Goal: Transaction & Acquisition: Purchase product/service

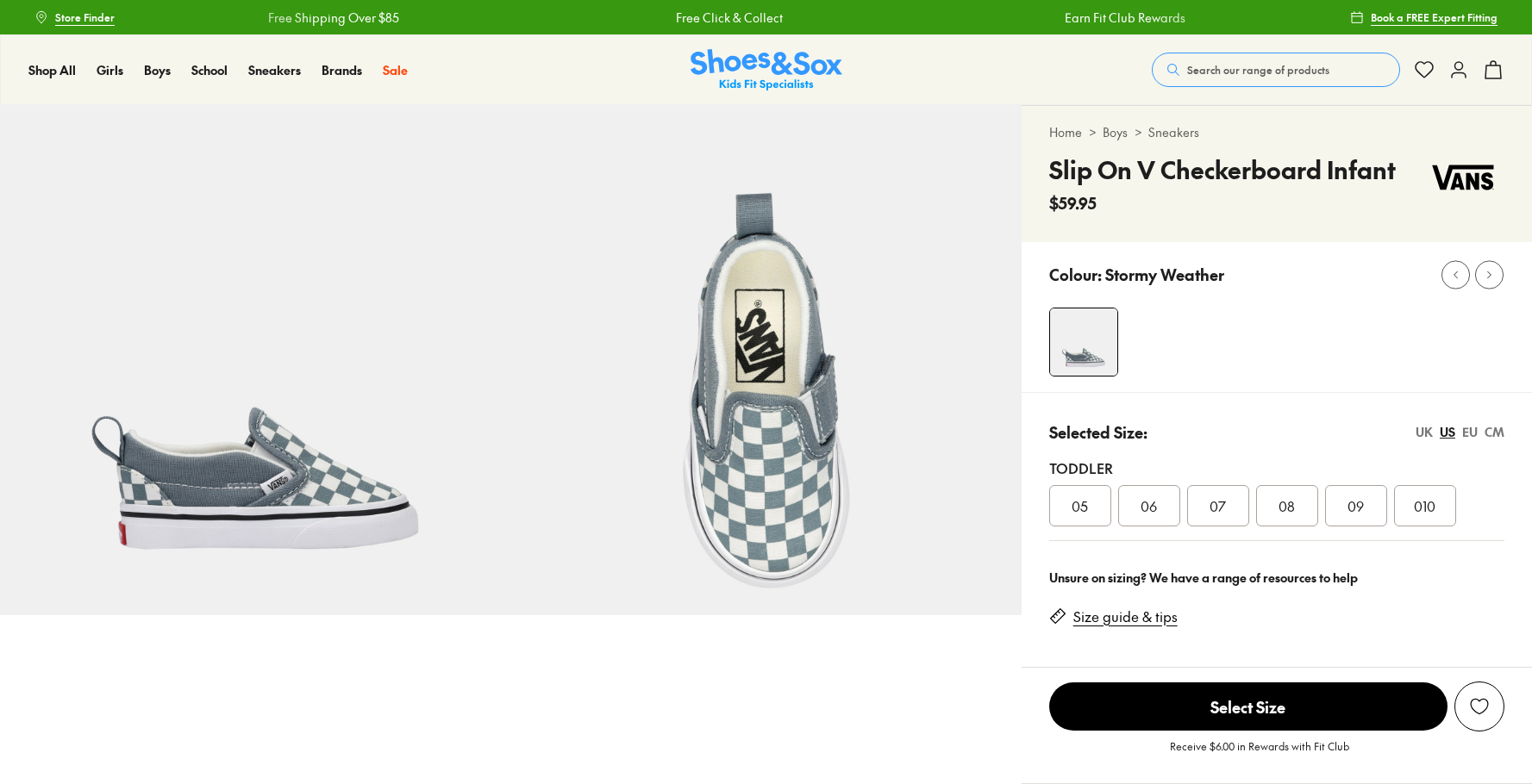
select select "*"
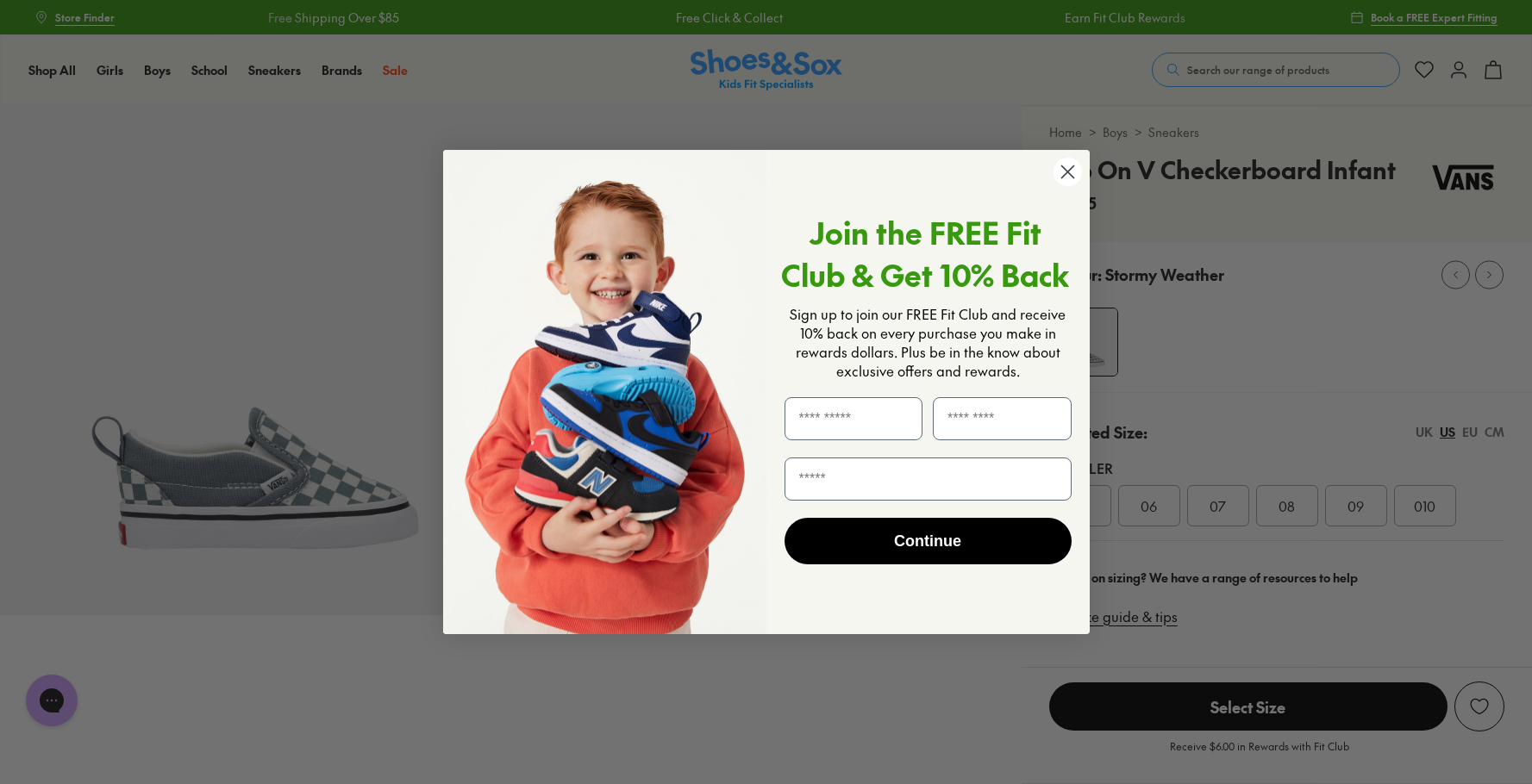
click at [1069, 170] on icon "Close dialog" at bounding box center [1067, 171] width 12 height 12
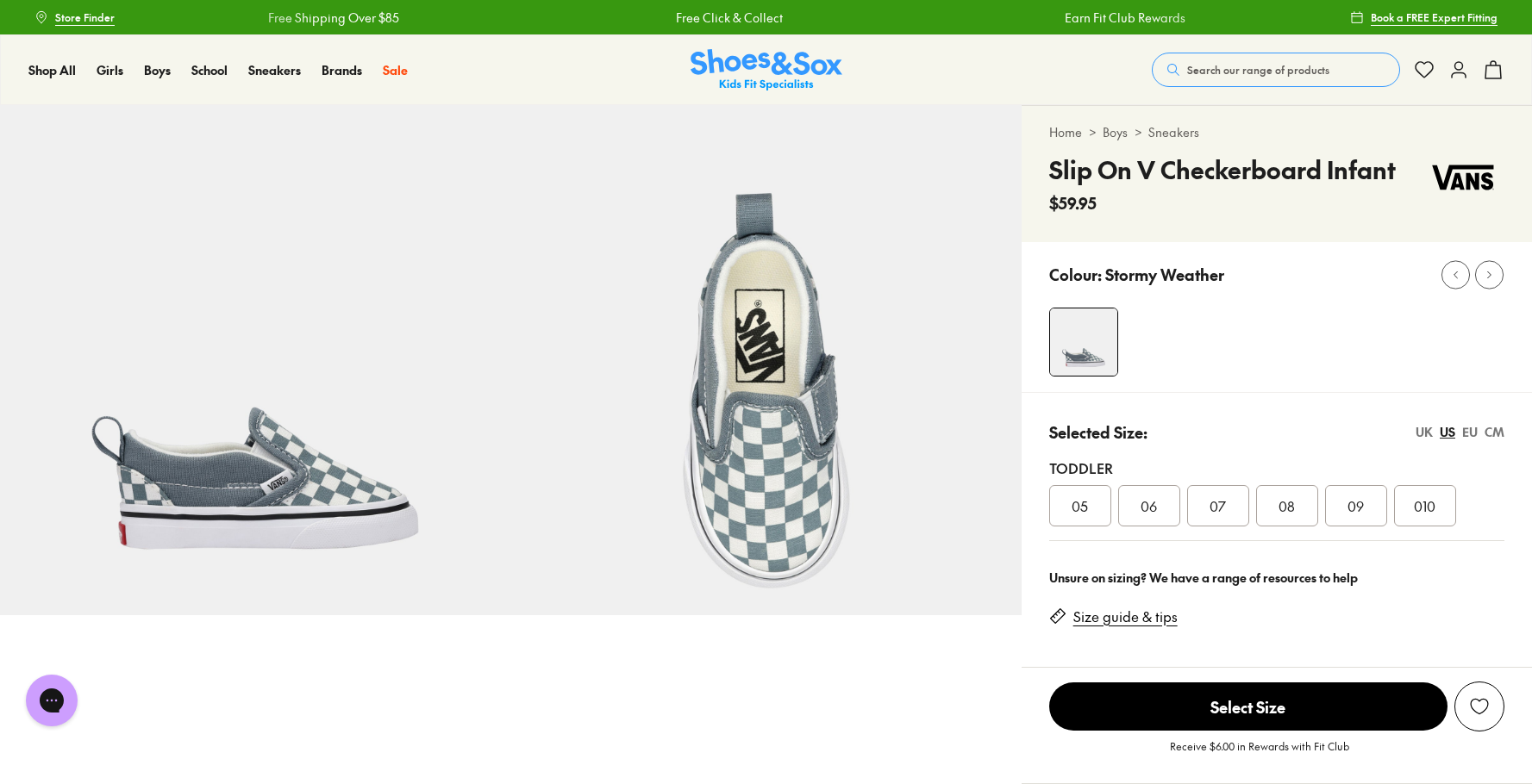
click at [1153, 509] on span "06" at bounding box center [1148, 506] width 16 height 21
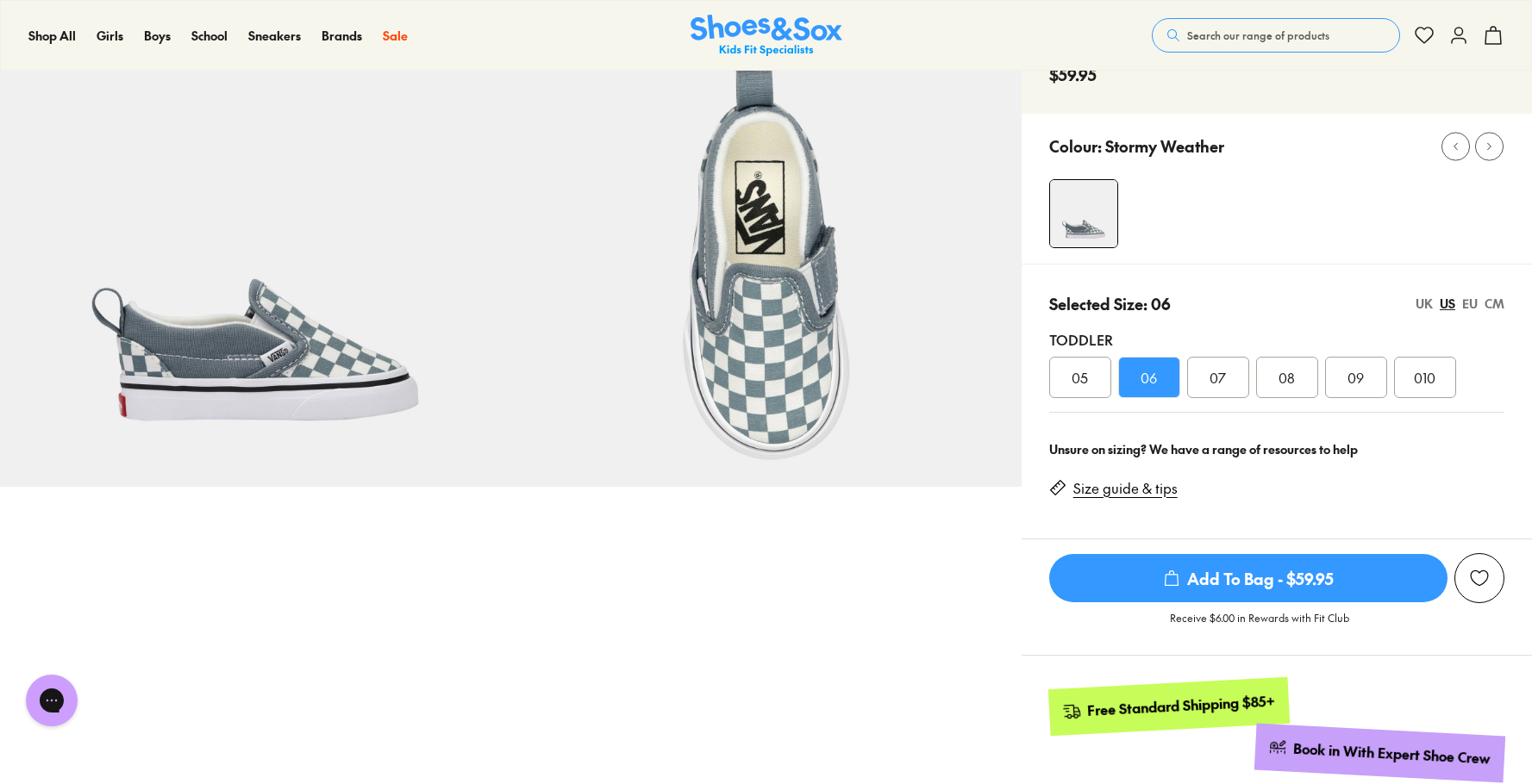
scroll to position [123, 0]
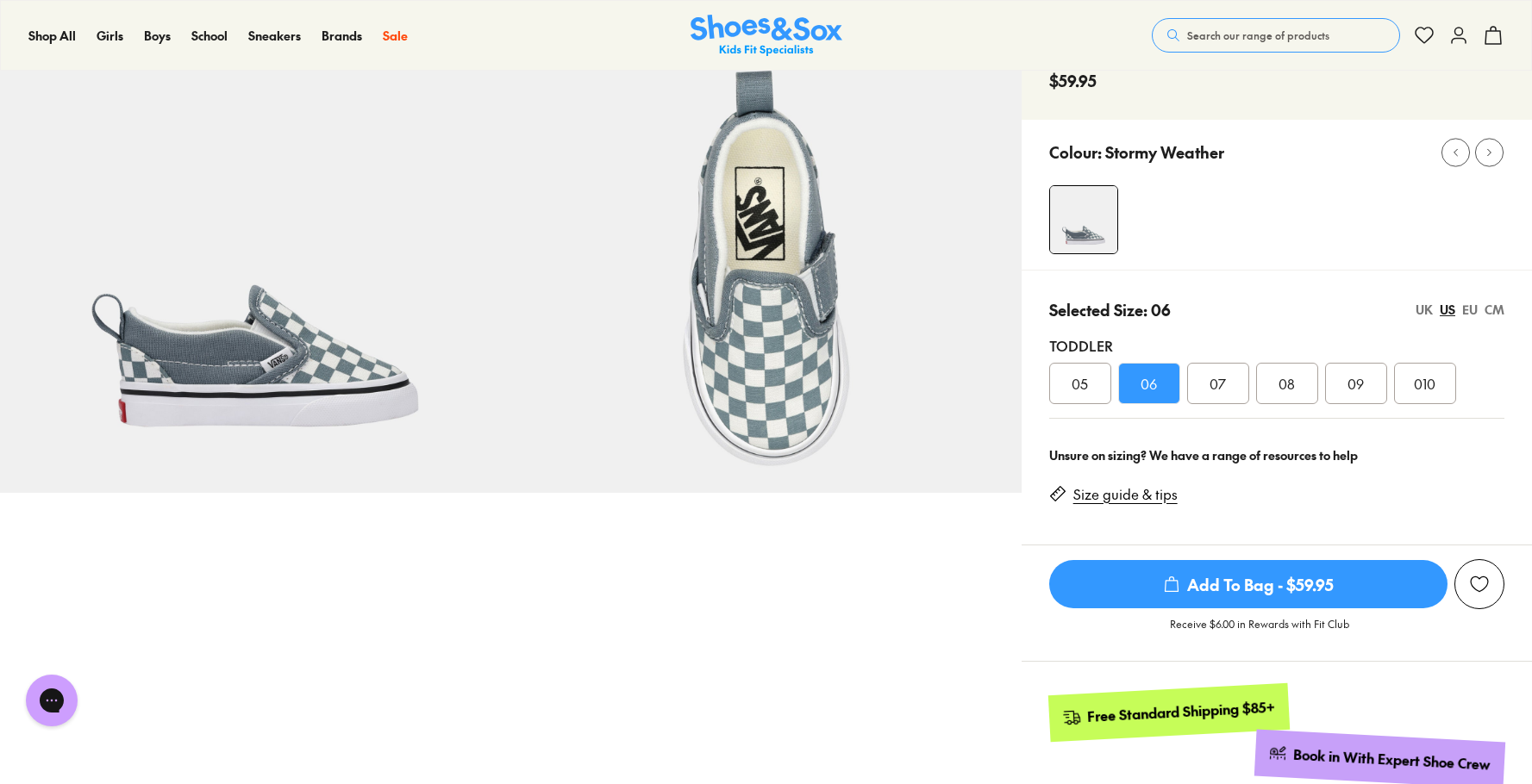
click at [1184, 577] on span "Add To Bag - $59.95" at bounding box center [1248, 584] width 399 height 48
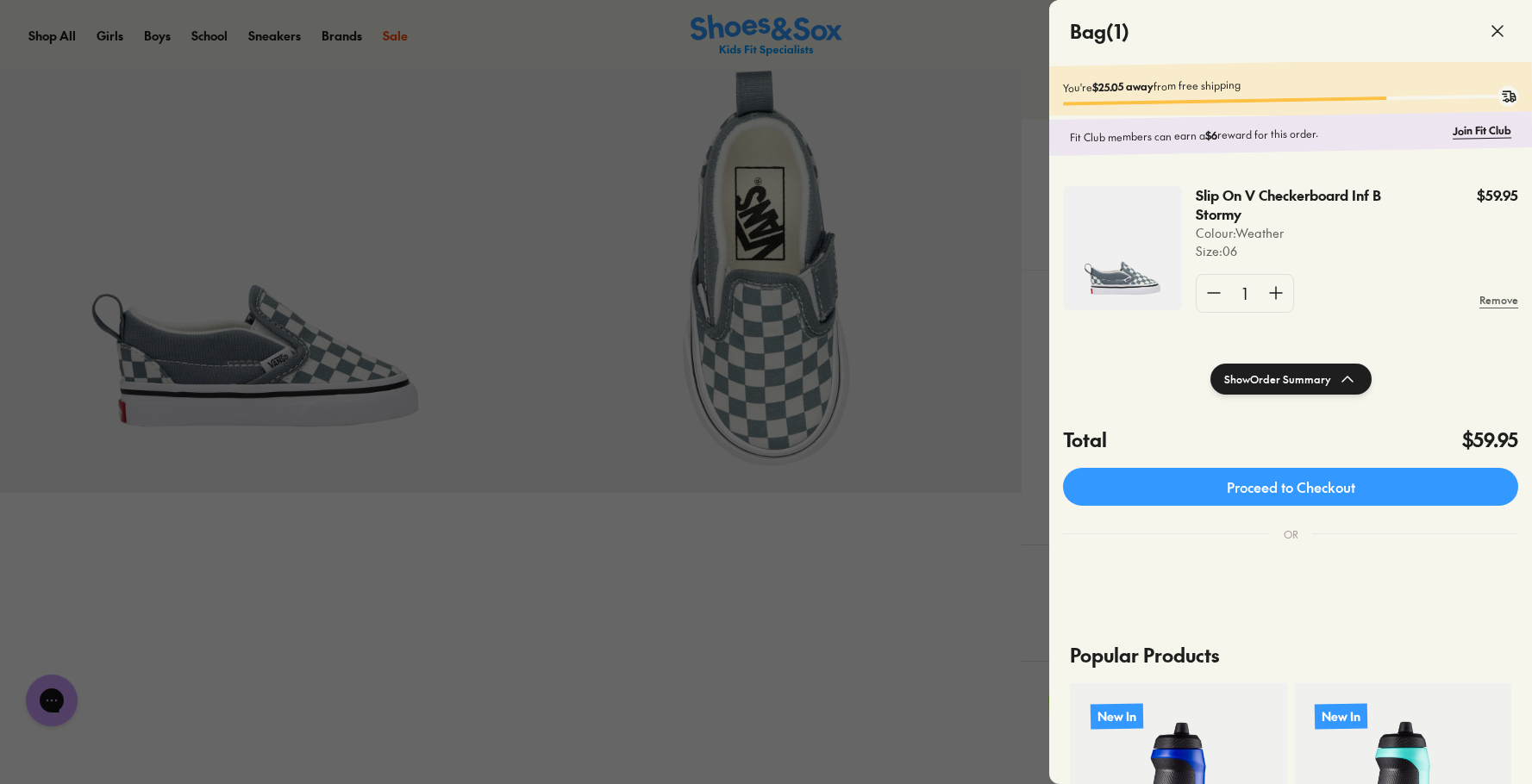
click at [1492, 42] on span at bounding box center [1497, 31] width 48 height 48
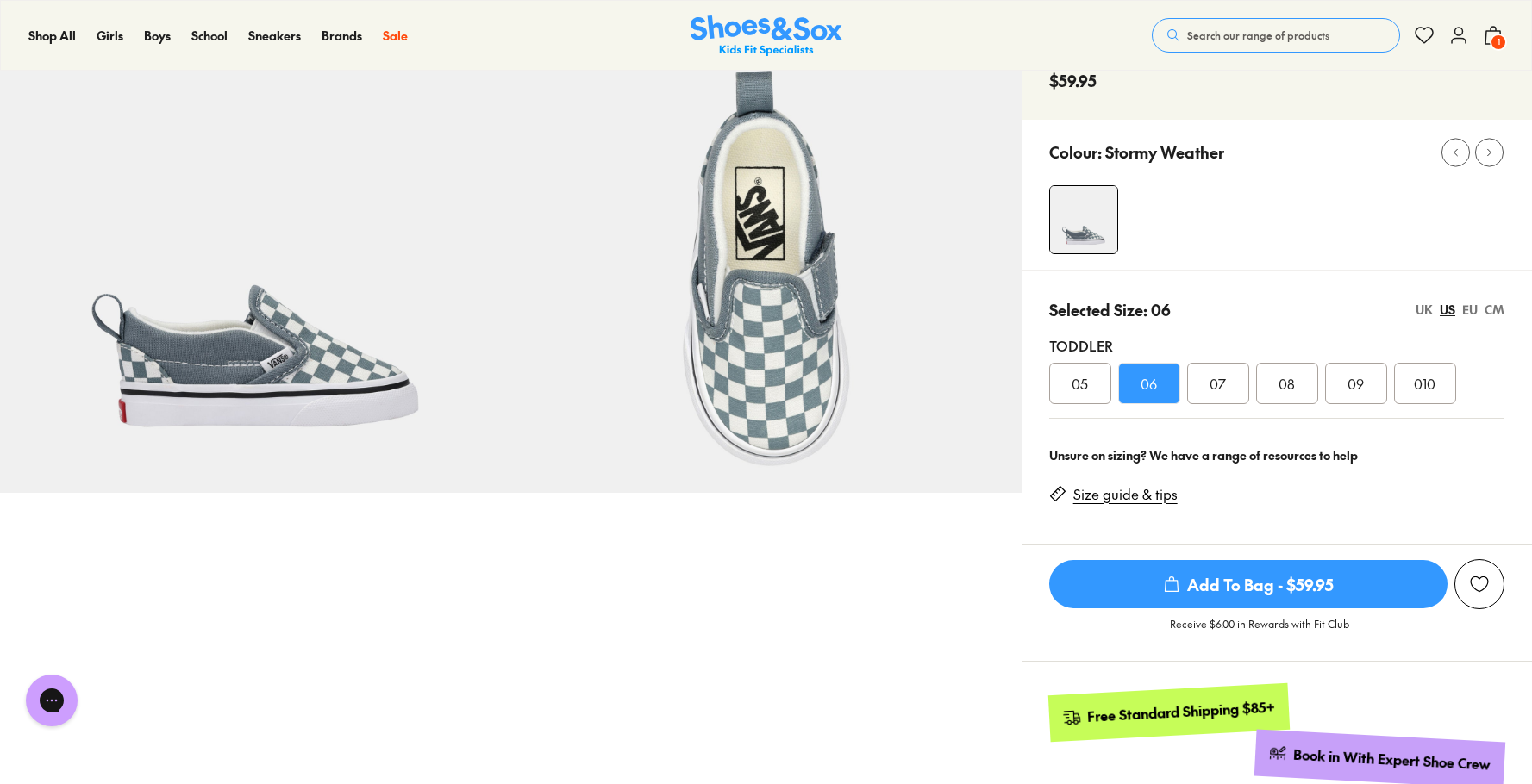
click at [1492, 38] on span "1" at bounding box center [1498, 42] width 17 height 17
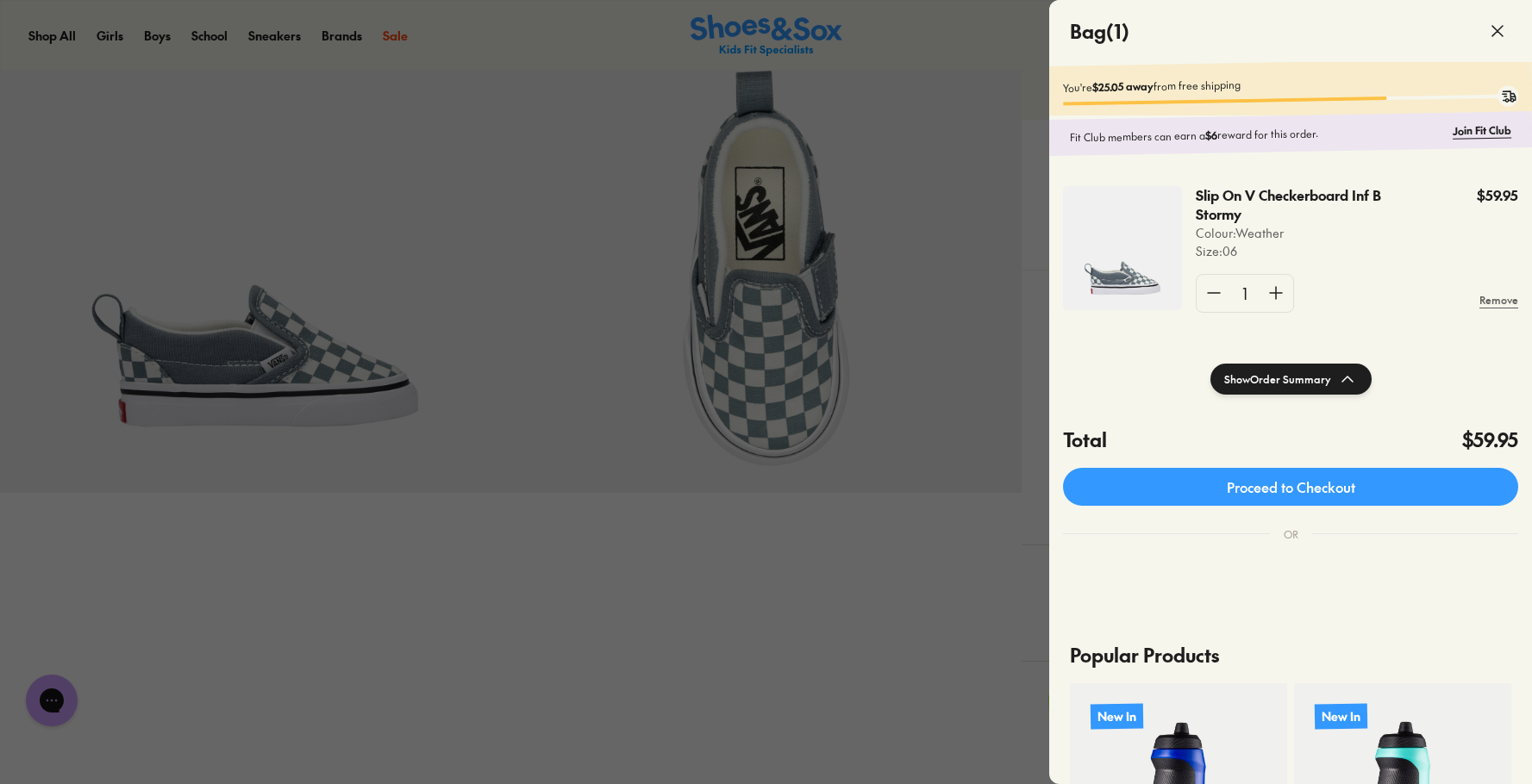
click at [356, 32] on div at bounding box center [766, 392] width 1532 height 784
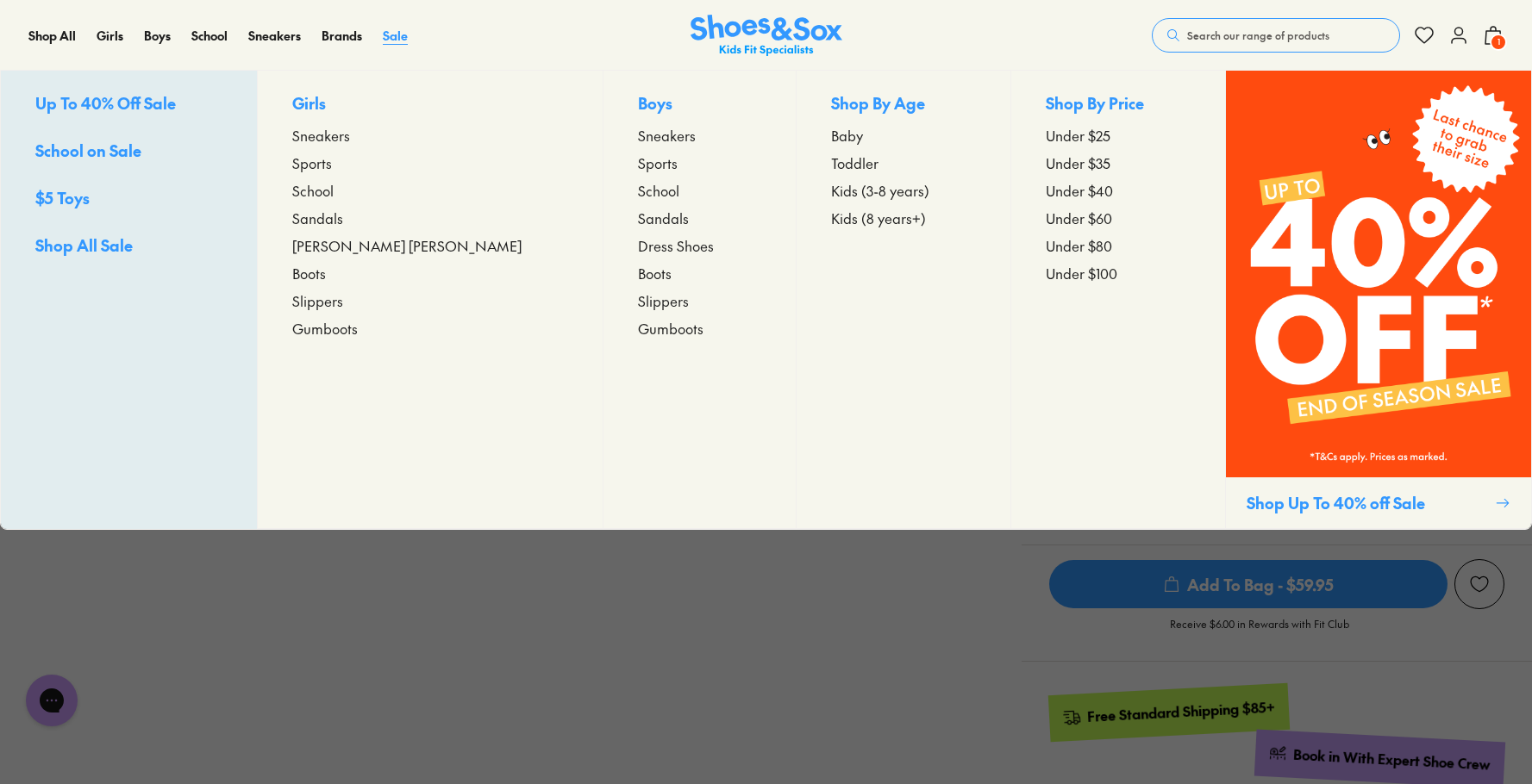
click at [393, 32] on span "Sale" at bounding box center [395, 35] width 25 height 17
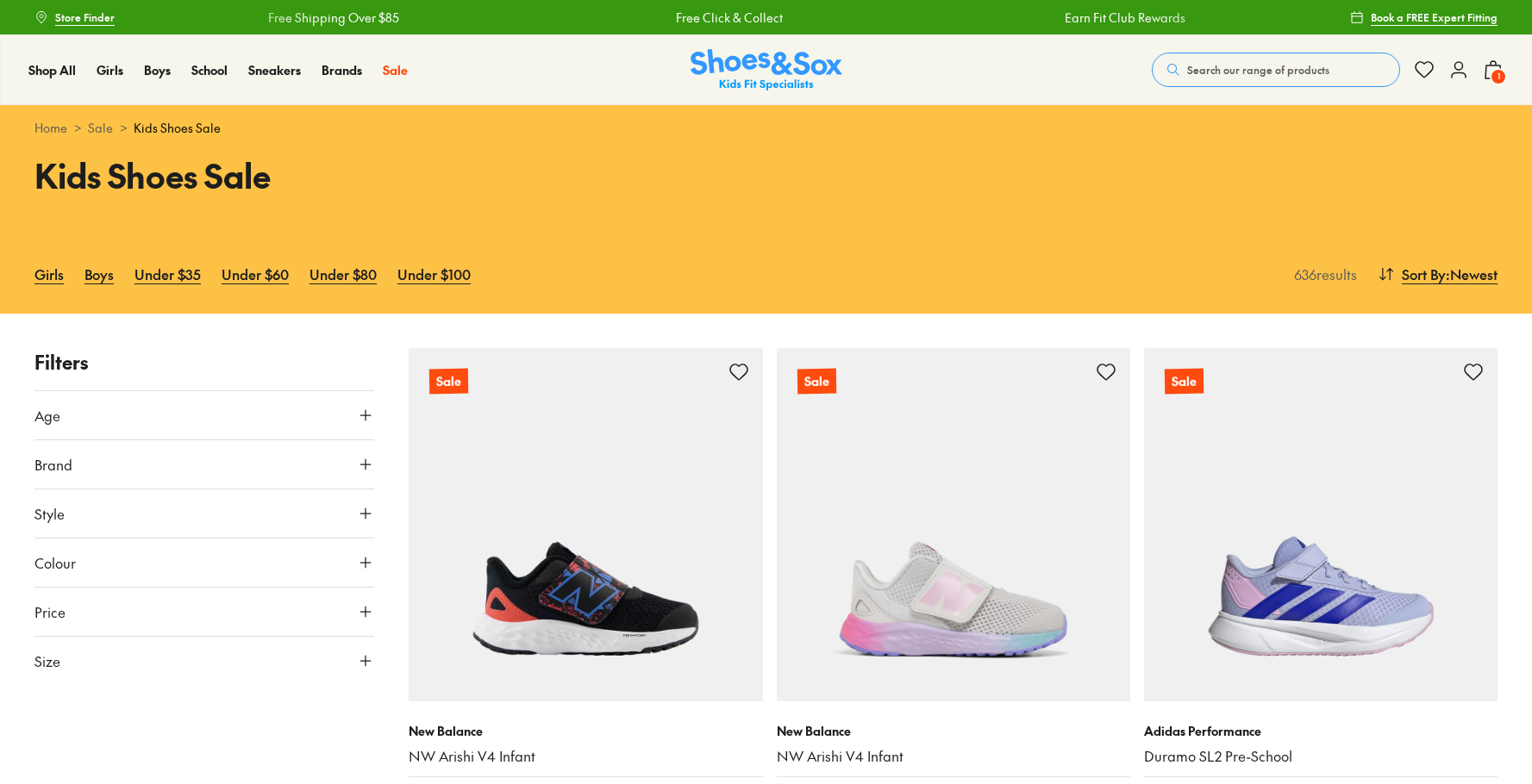
click at [325, 664] on button "Size" at bounding box center [204, 661] width 340 height 48
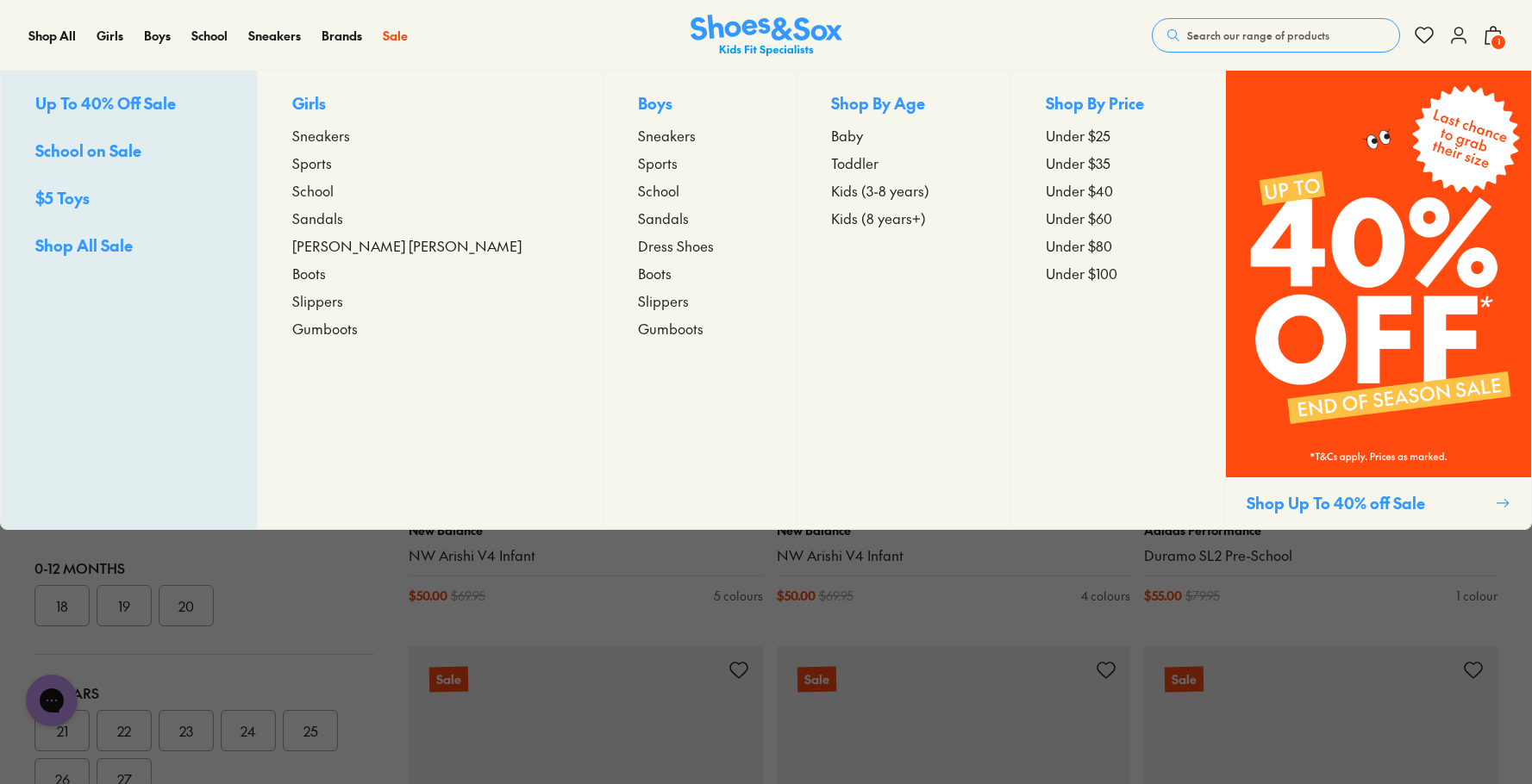
click at [831, 155] on span "Toddler" at bounding box center [854, 163] width 48 height 21
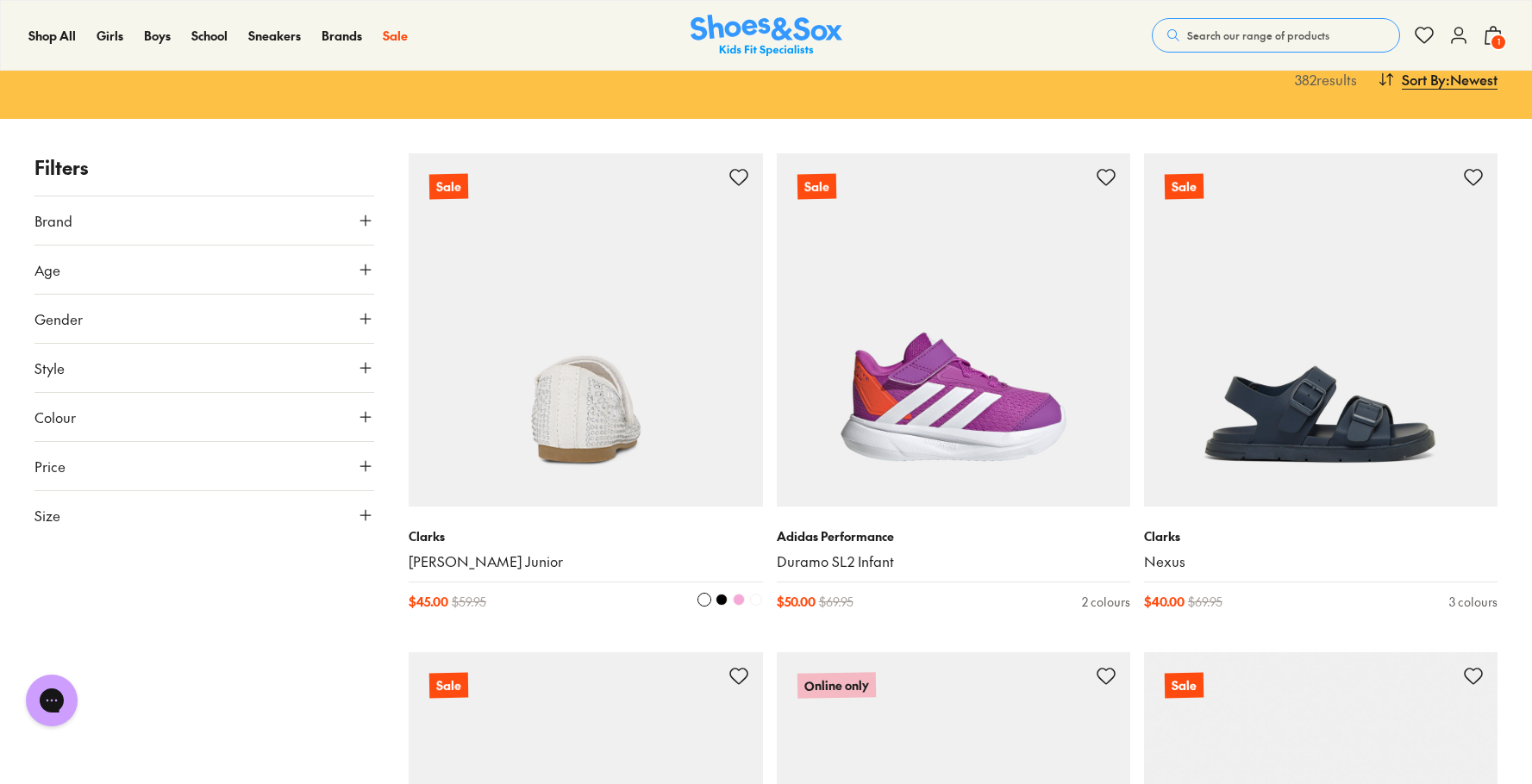
scroll to position [178, 0]
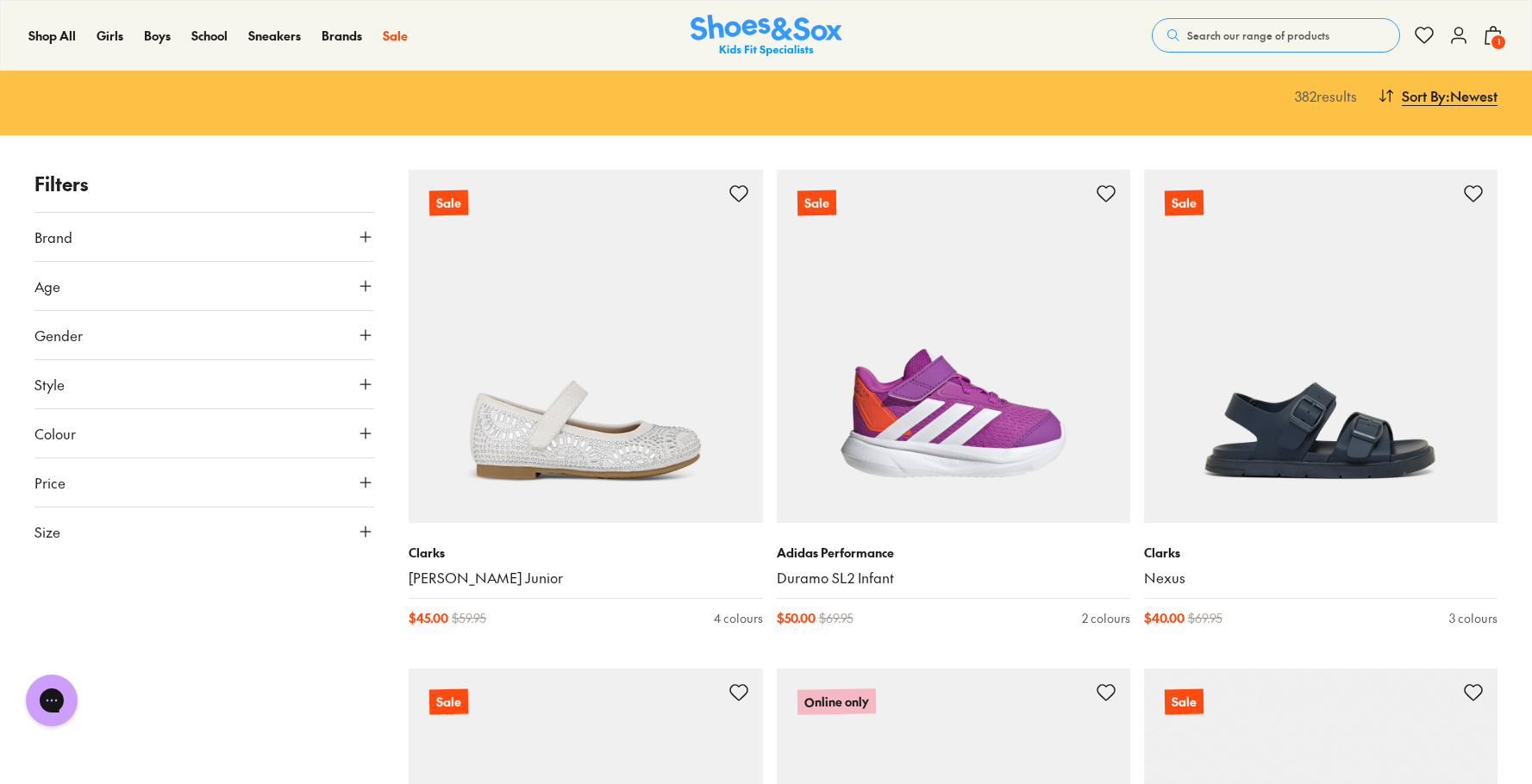
click at [359, 340] on icon at bounding box center [366, 335] width 17 height 17
click at [252, 388] on label "Boys" at bounding box center [246, 386] width 84 height 32
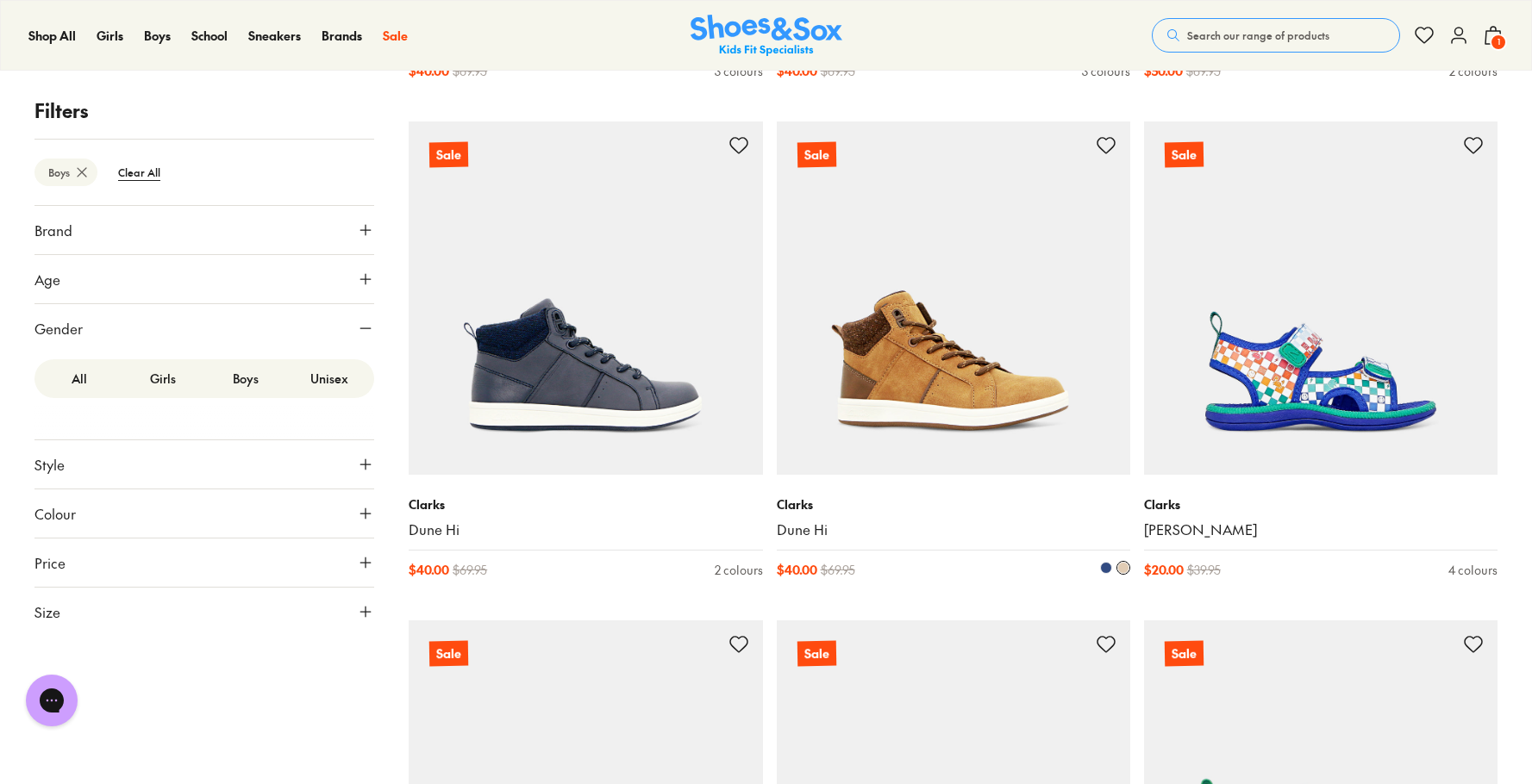
scroll to position [768, 0]
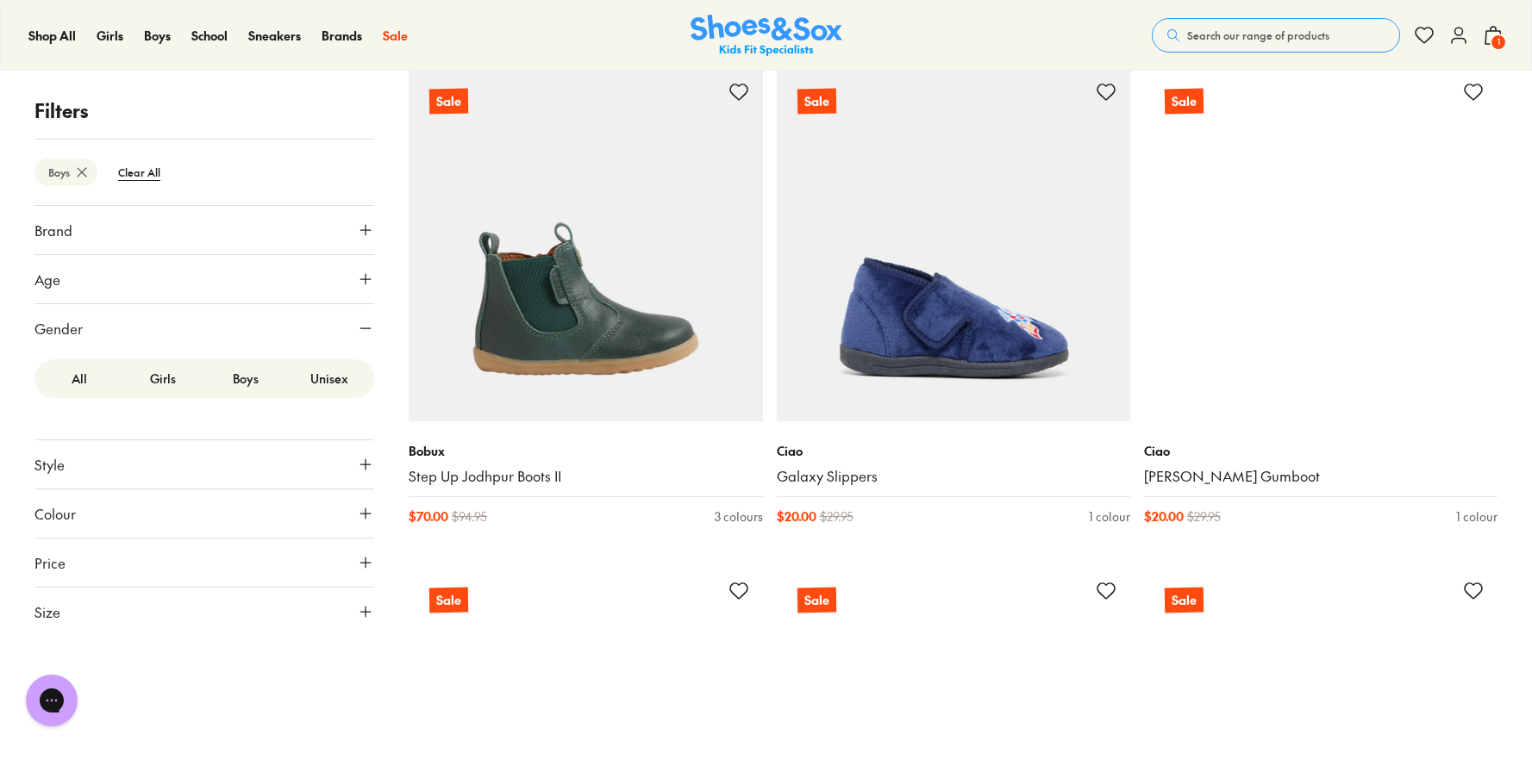
scroll to position [5279, 0]
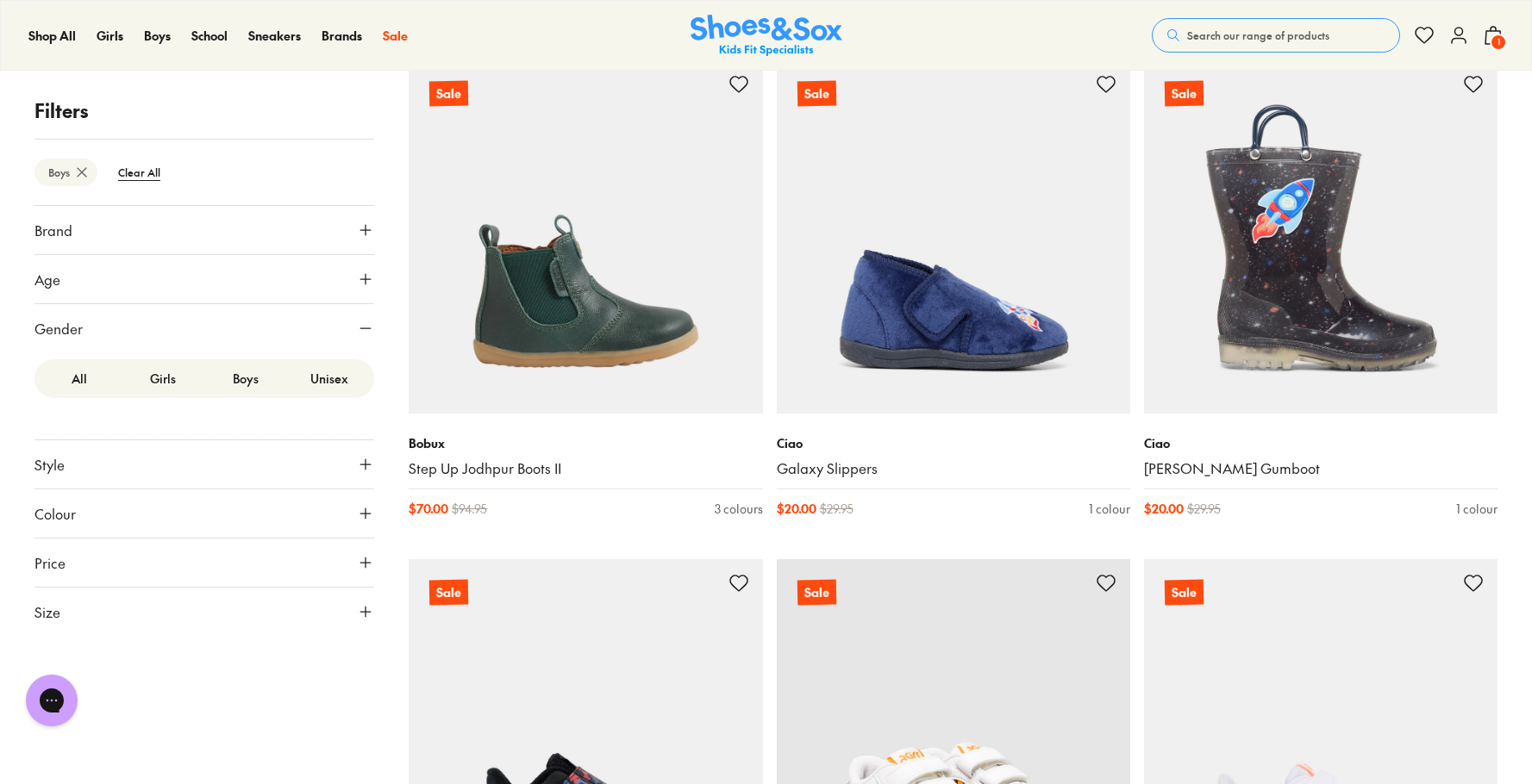
click at [779, 605] on img at bounding box center [953, 736] width 354 height 354
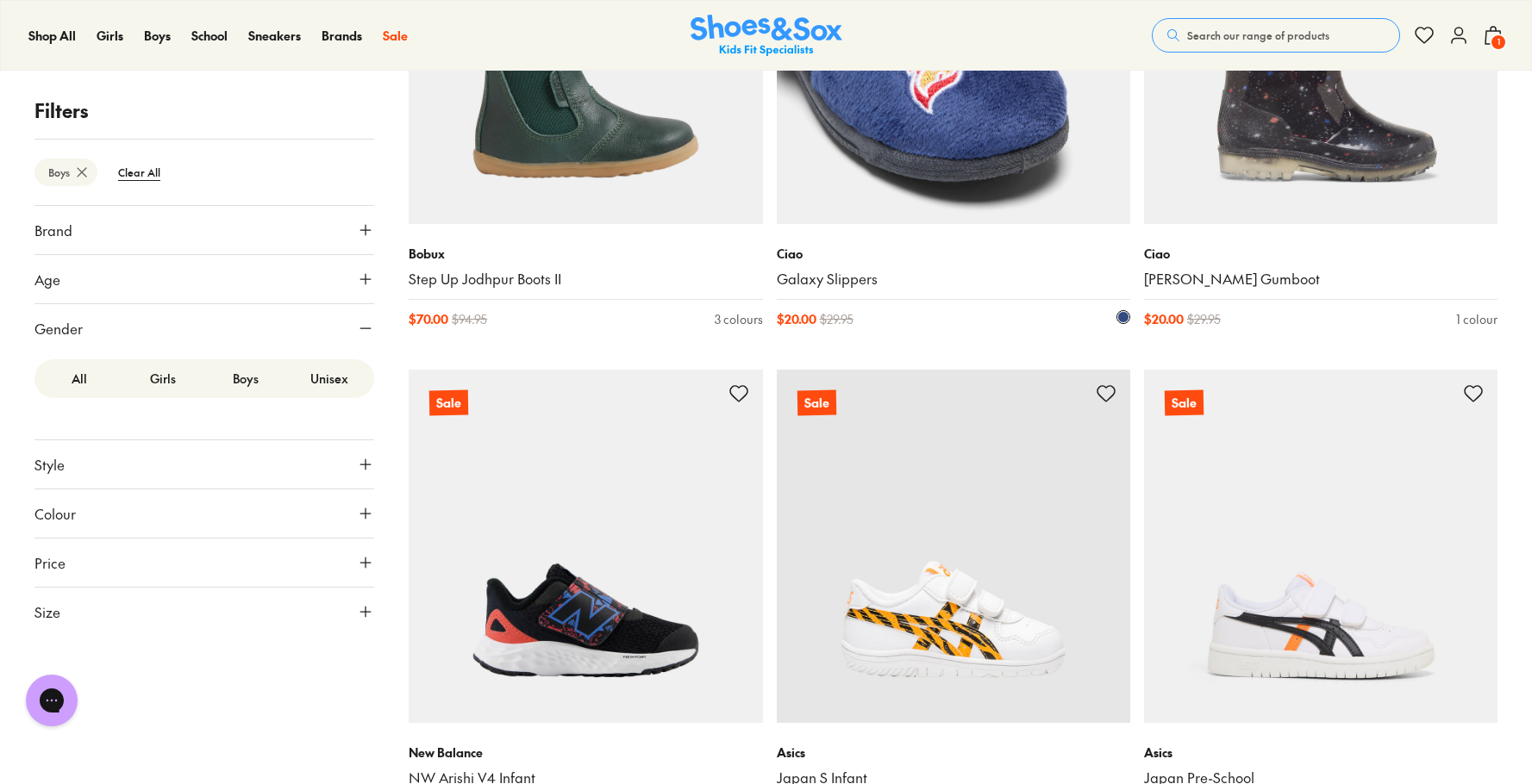
scroll to position [5891, 0]
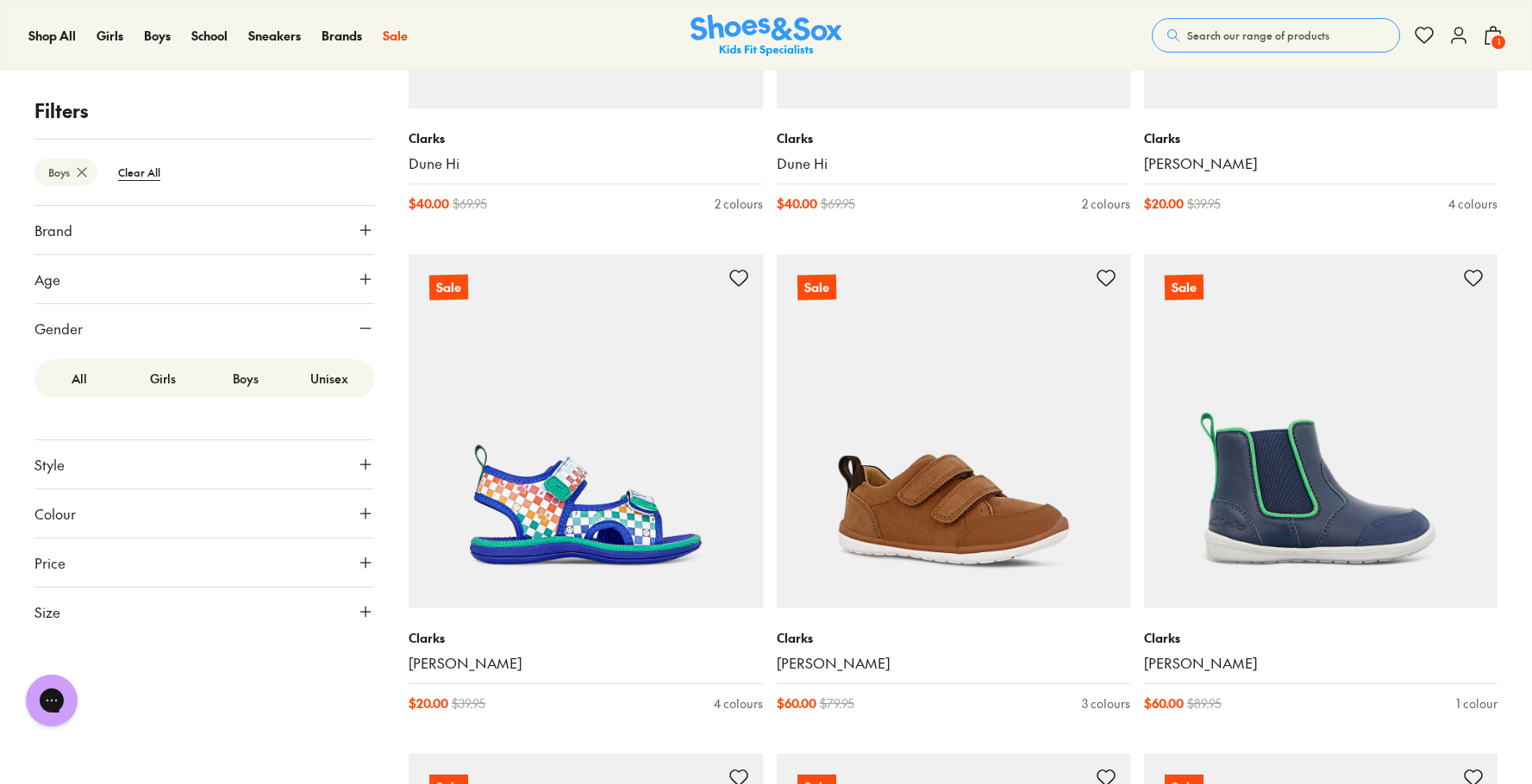
scroll to position [1506, 0]
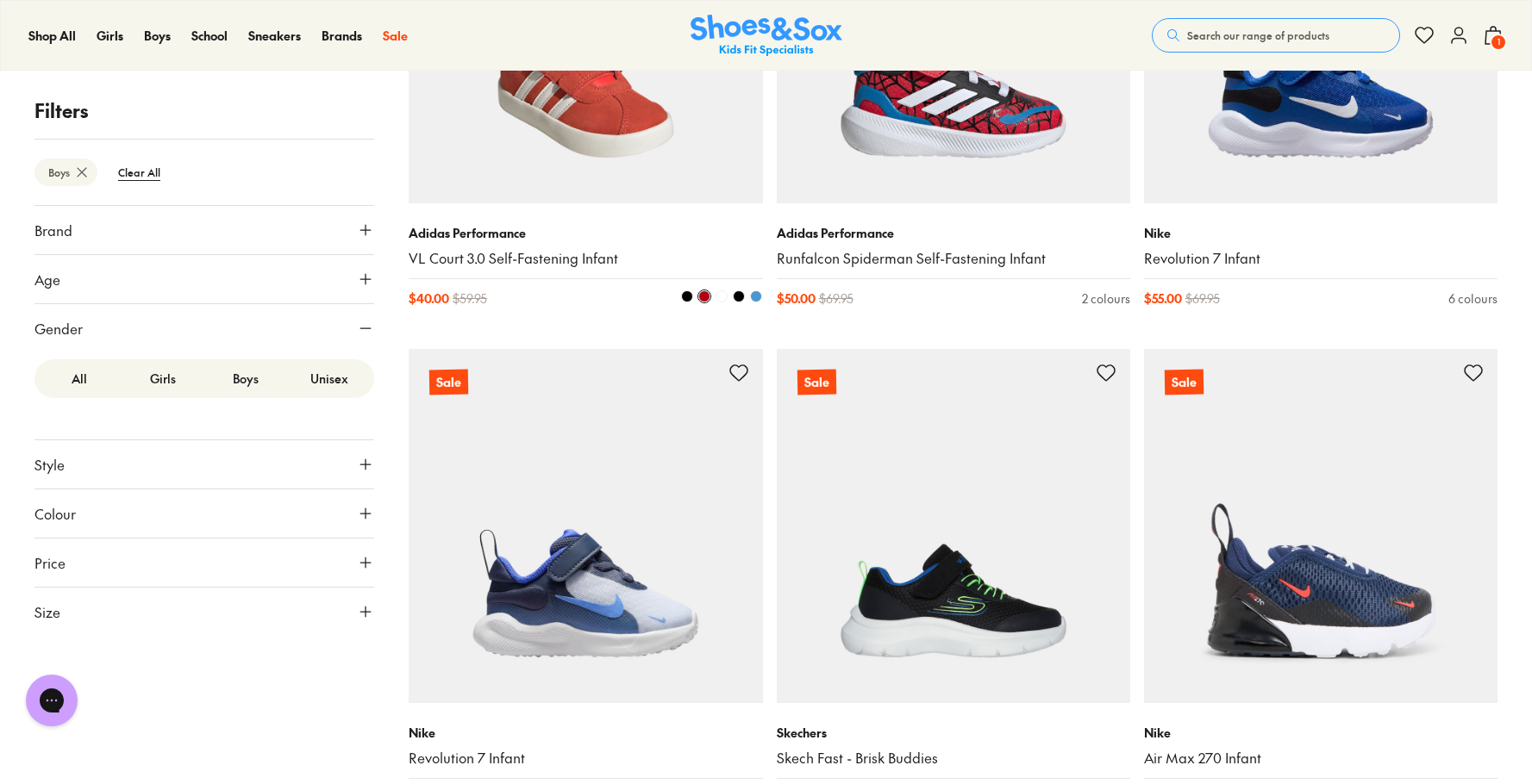
scroll to position [15271, 0]
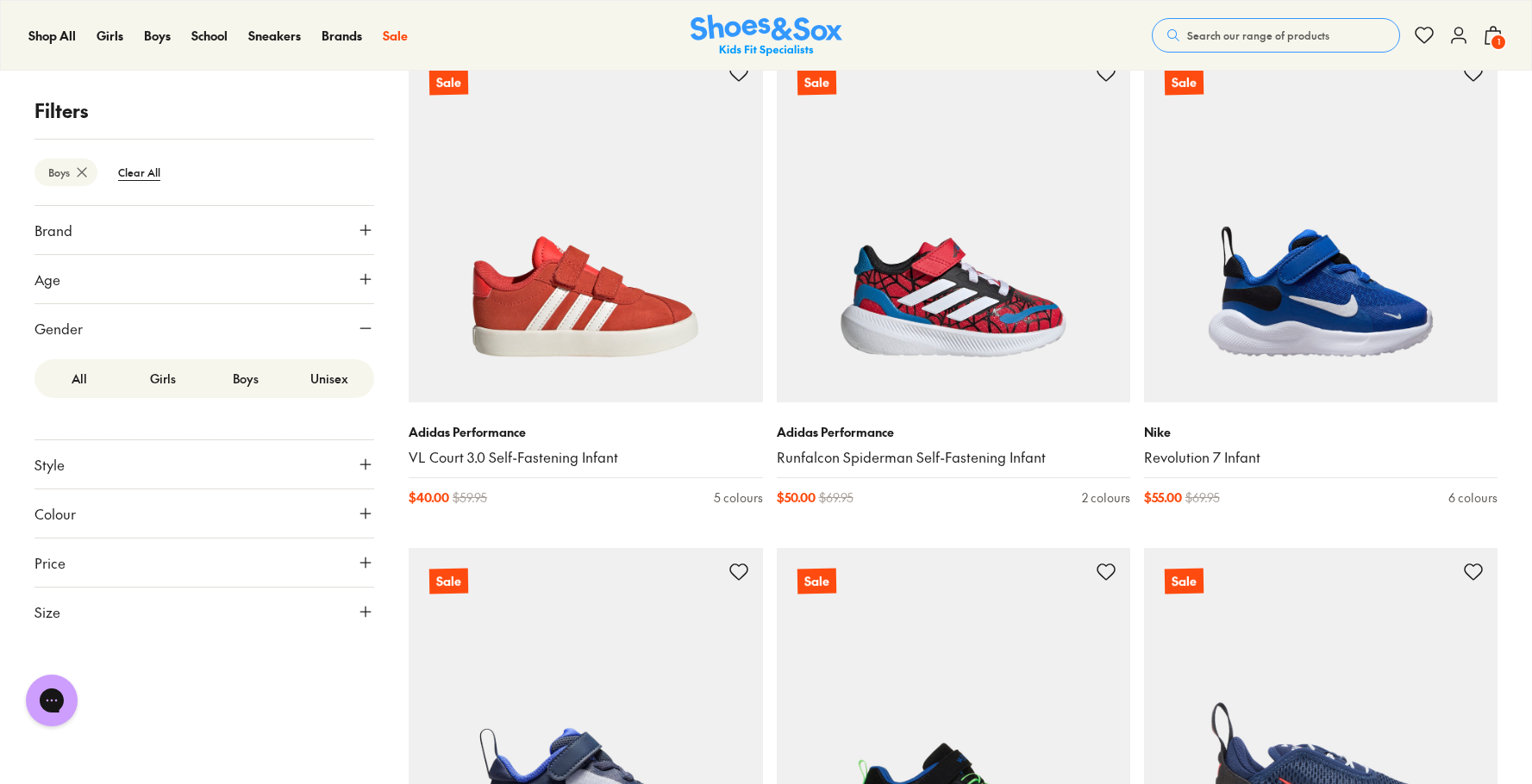
click at [368, 561] on icon at bounding box center [366, 563] width 17 height 17
drag, startPoint x: 357, startPoint y: 627, endPoint x: 181, endPoint y: 627, distance: 176.0
type input "**"
click at [181, 627] on div "Brand Adidas Originals Adidas Performance ( 6 ) Agatha Ruiz De La Prada Asics (…" at bounding box center [204, 465] width 340 height 520
click at [181, 395] on label "Girls" at bounding box center [163, 379] width 84 height 32
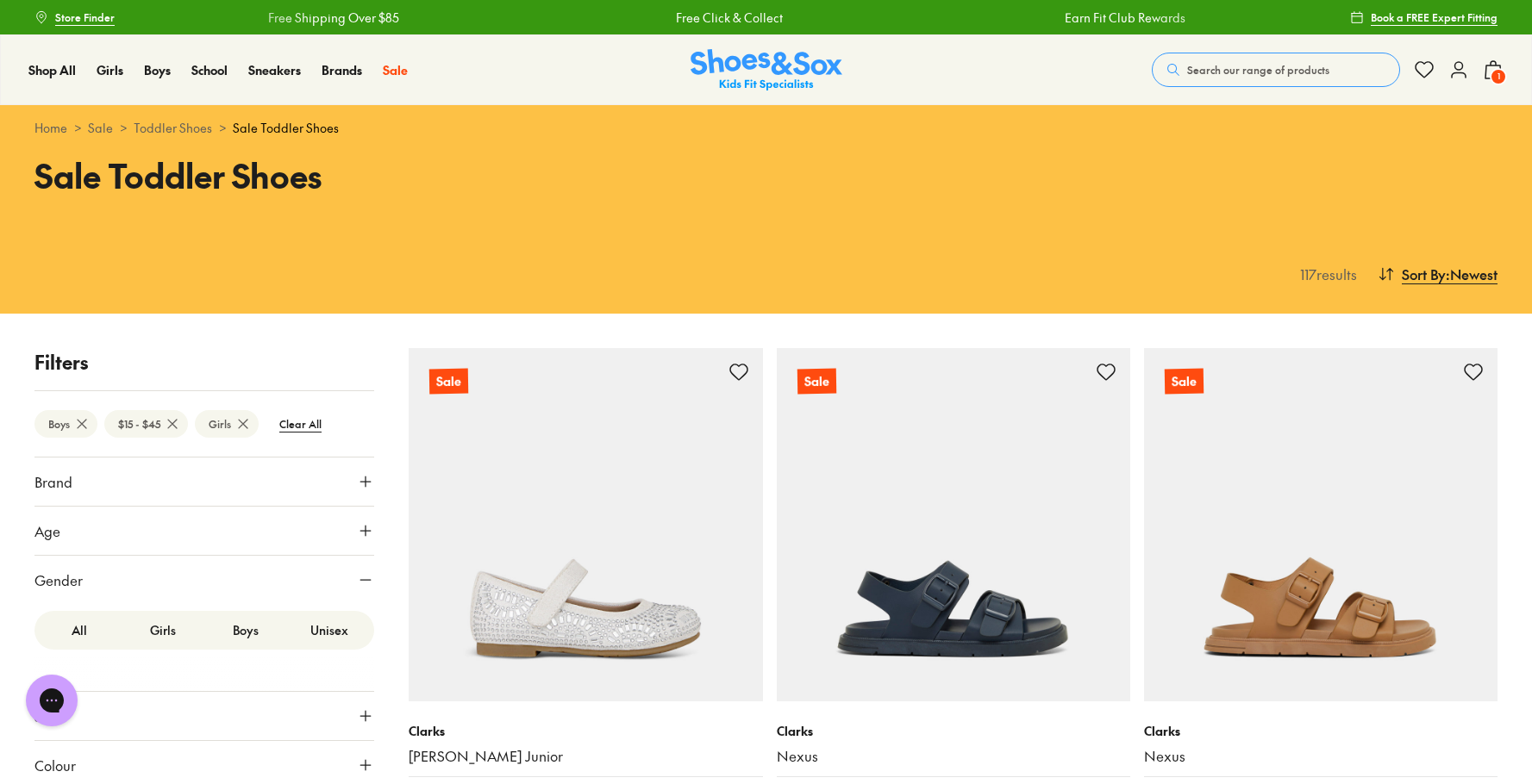
scroll to position [672, 0]
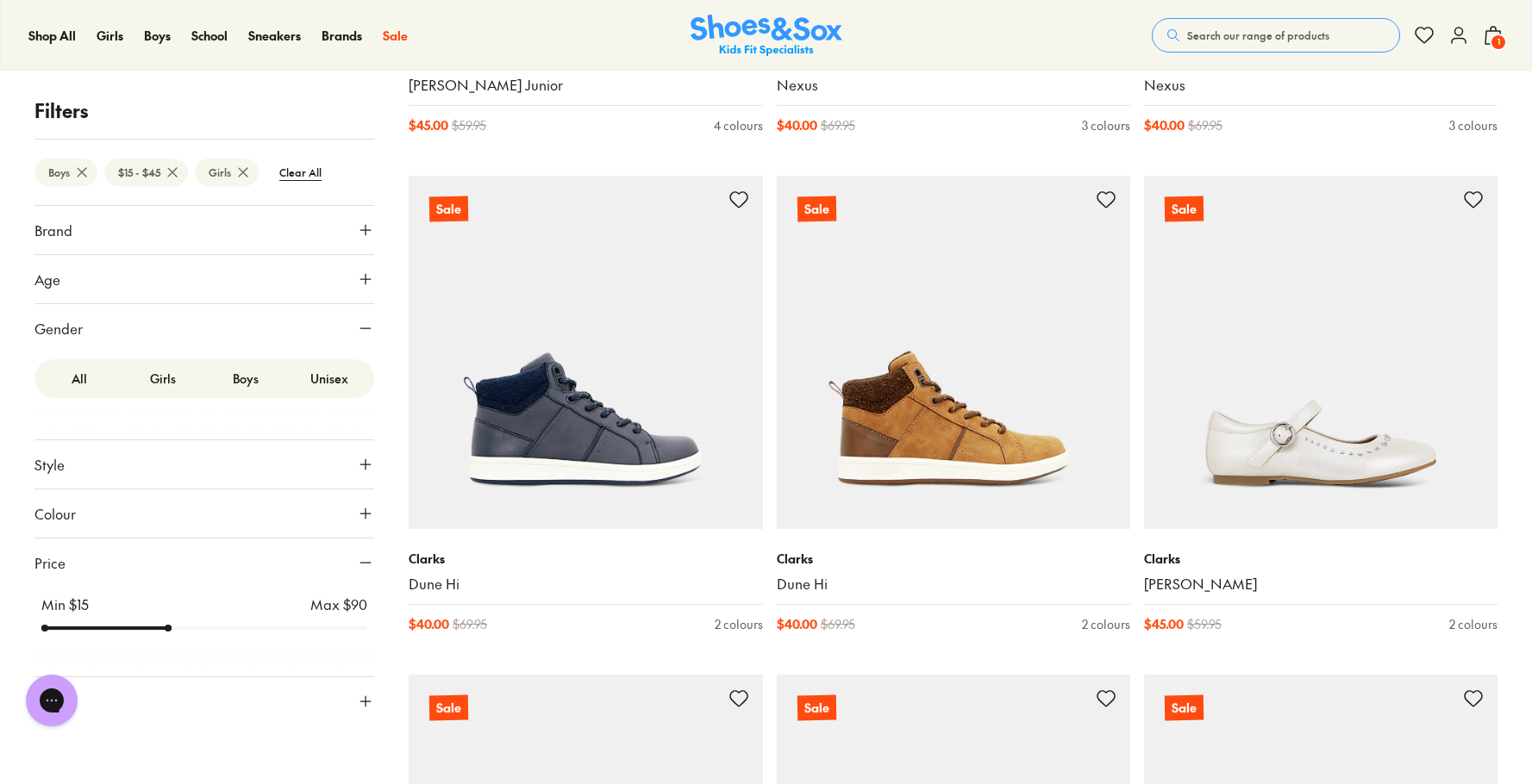
click at [248, 379] on label "Boys" at bounding box center [246, 379] width 84 height 32
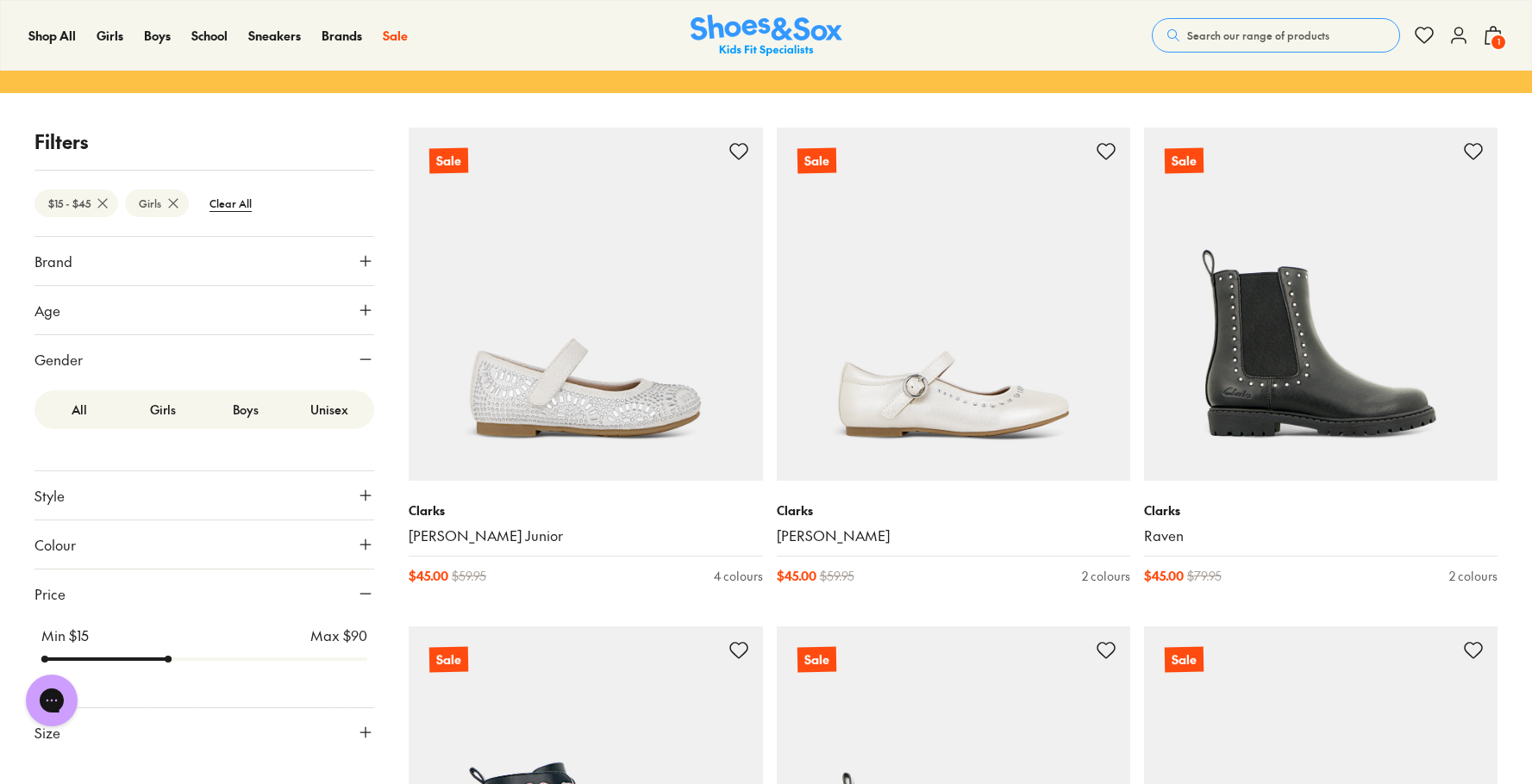
click at [246, 411] on label "Boys" at bounding box center [246, 410] width 84 height 32
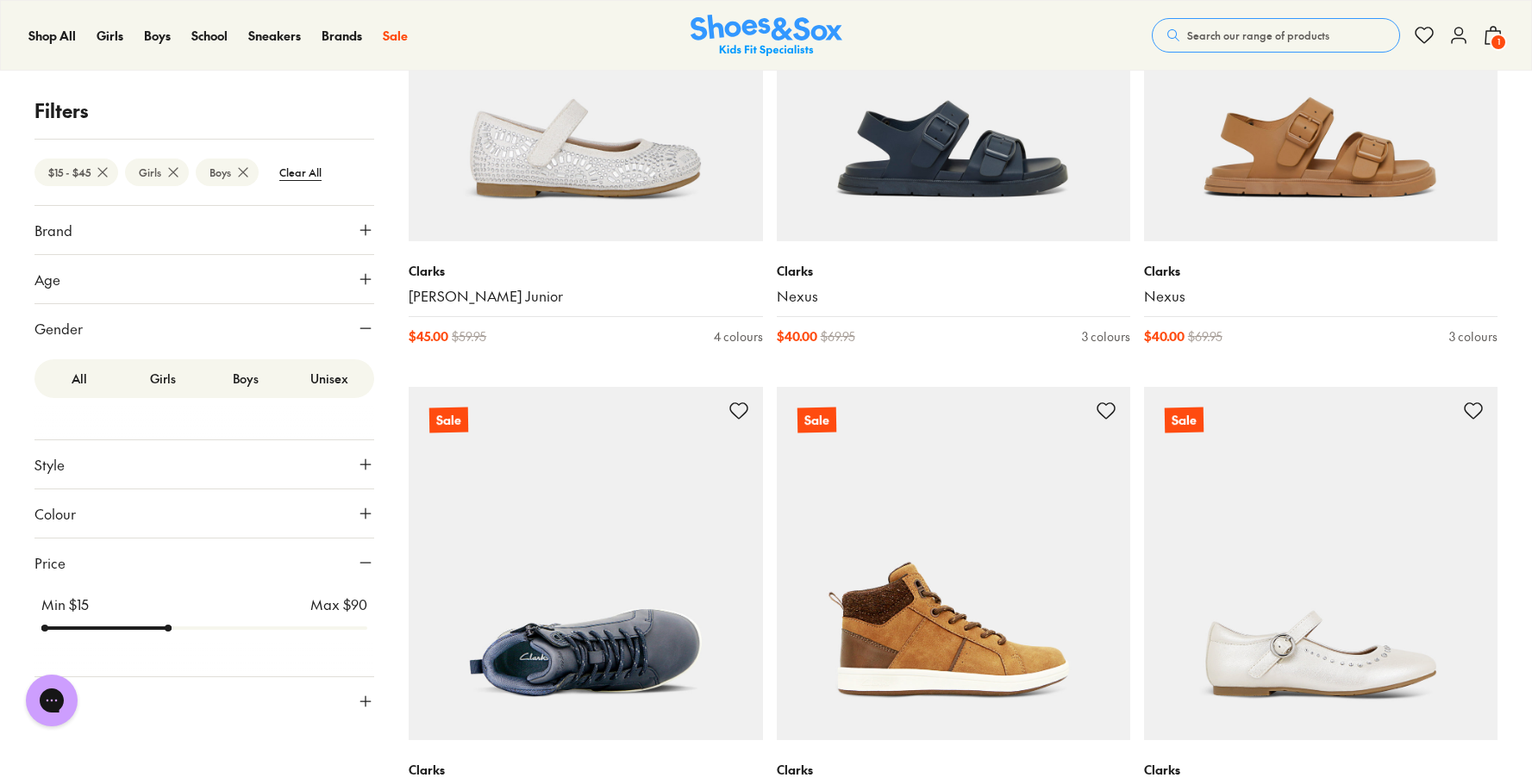
scroll to position [551, 0]
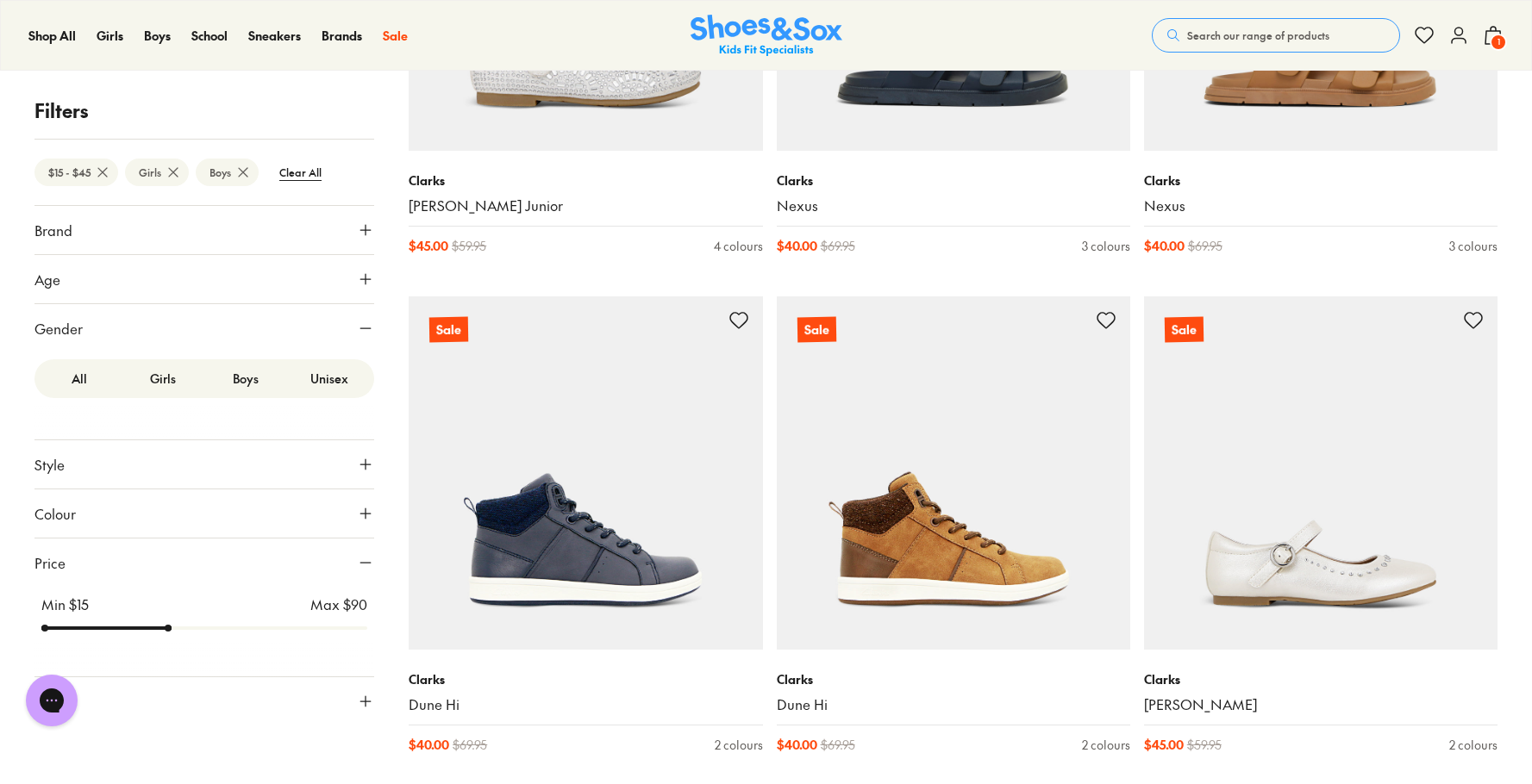
click at [161, 373] on label "Girls" at bounding box center [163, 379] width 84 height 32
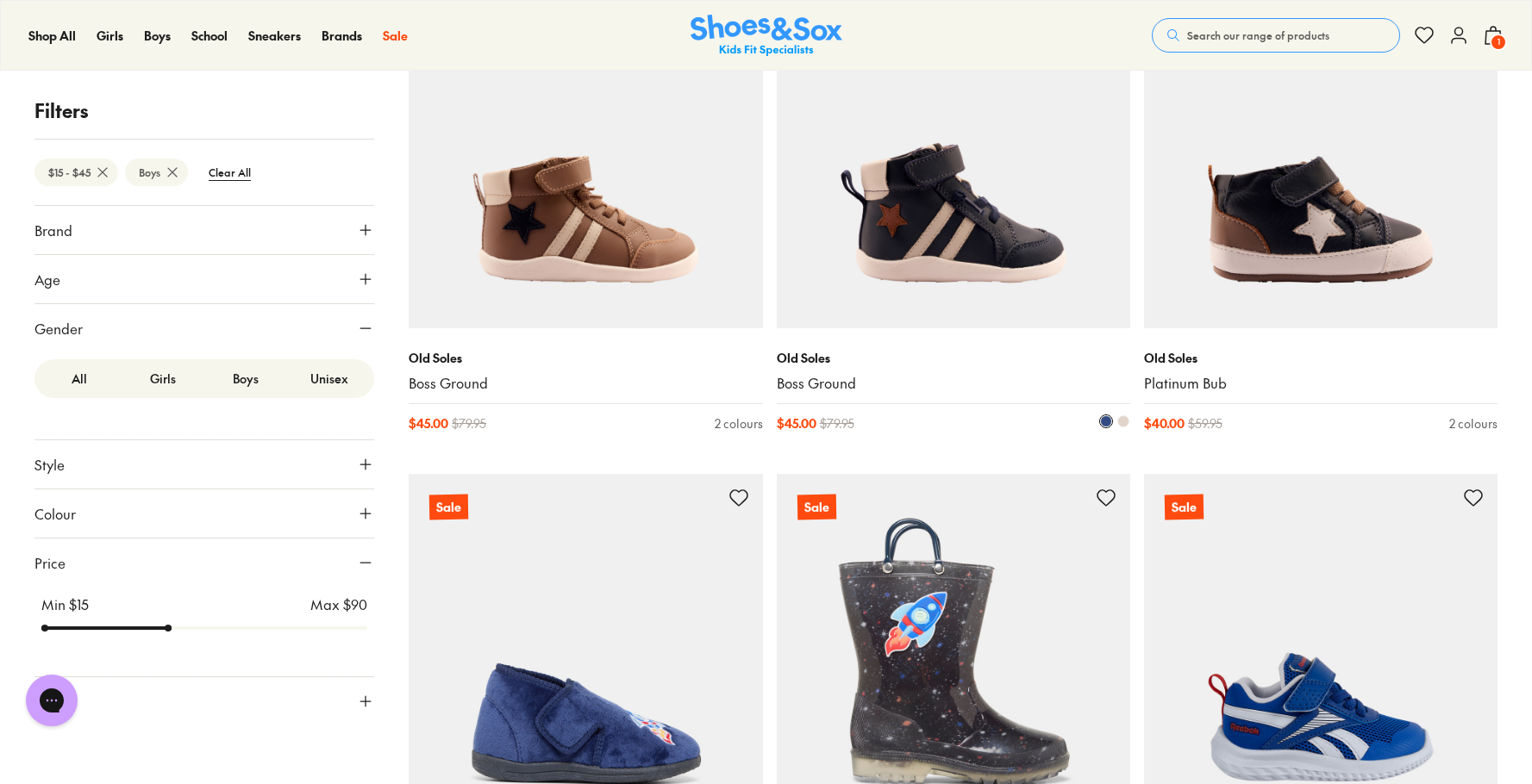
scroll to position [1890, 0]
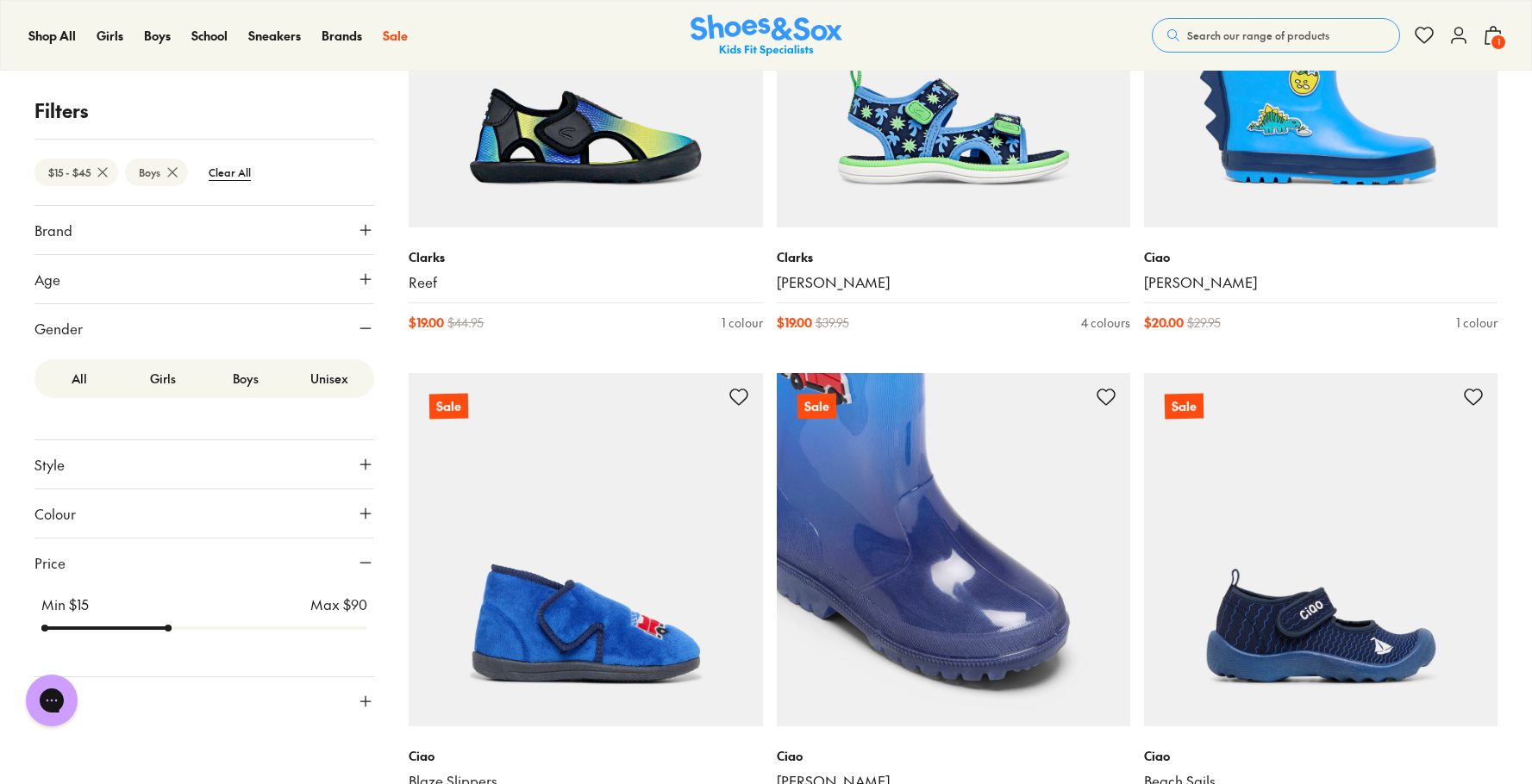
scroll to position [4097, 0]
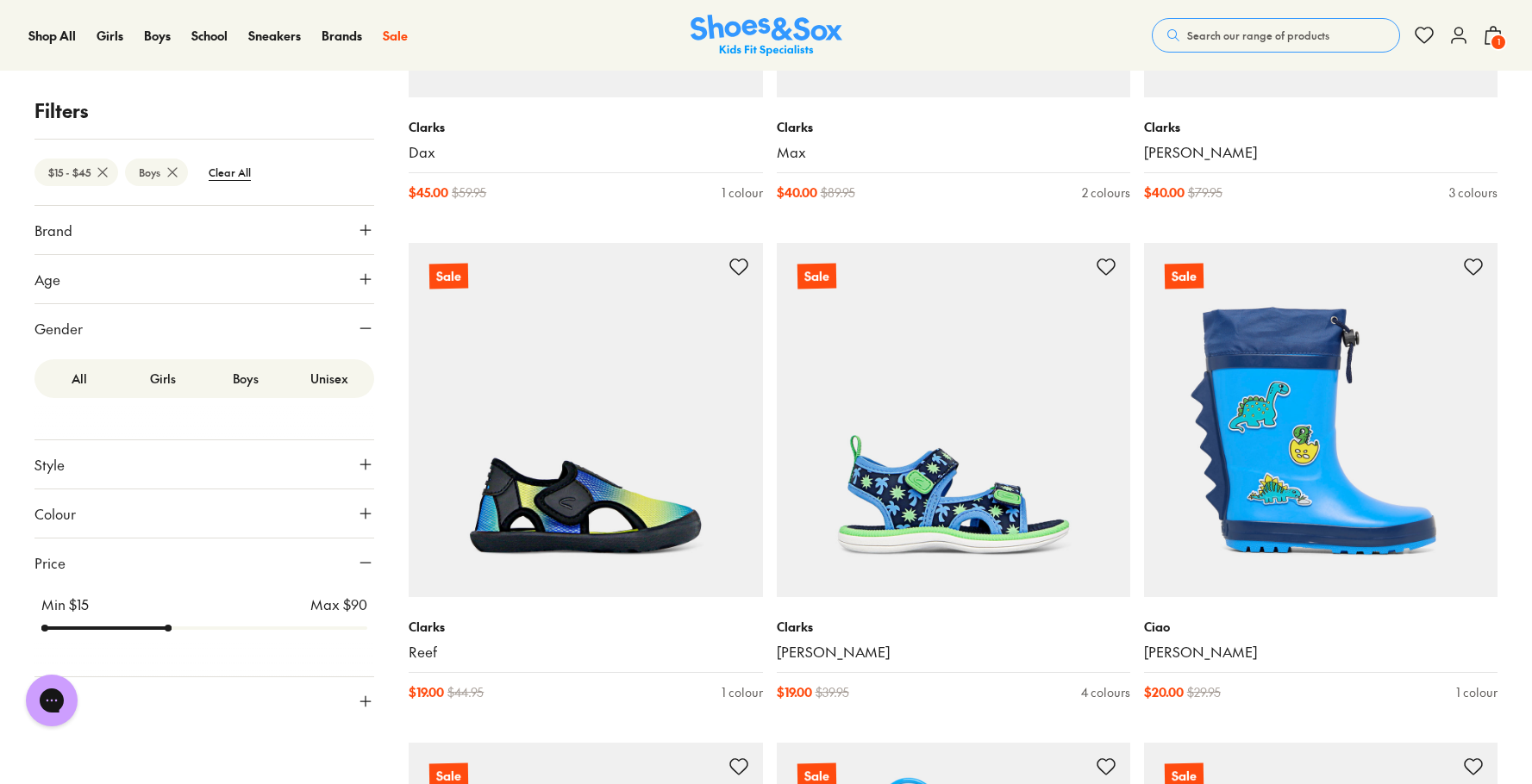
click at [1327, 21] on button "Search our range of products" at bounding box center [1275, 35] width 248 height 35
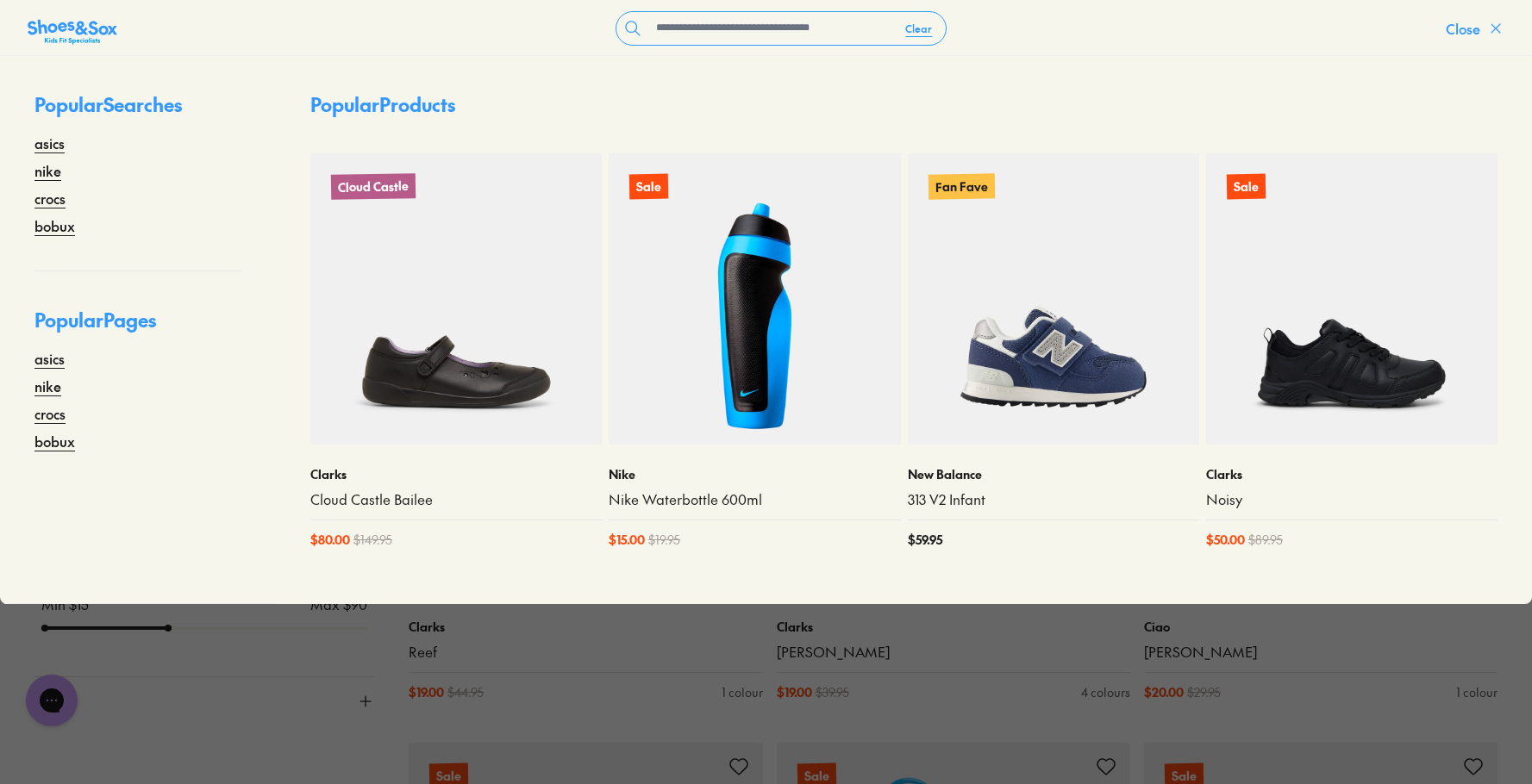
click at [1488, 27] on icon at bounding box center [1496, 29] width 17 height 17
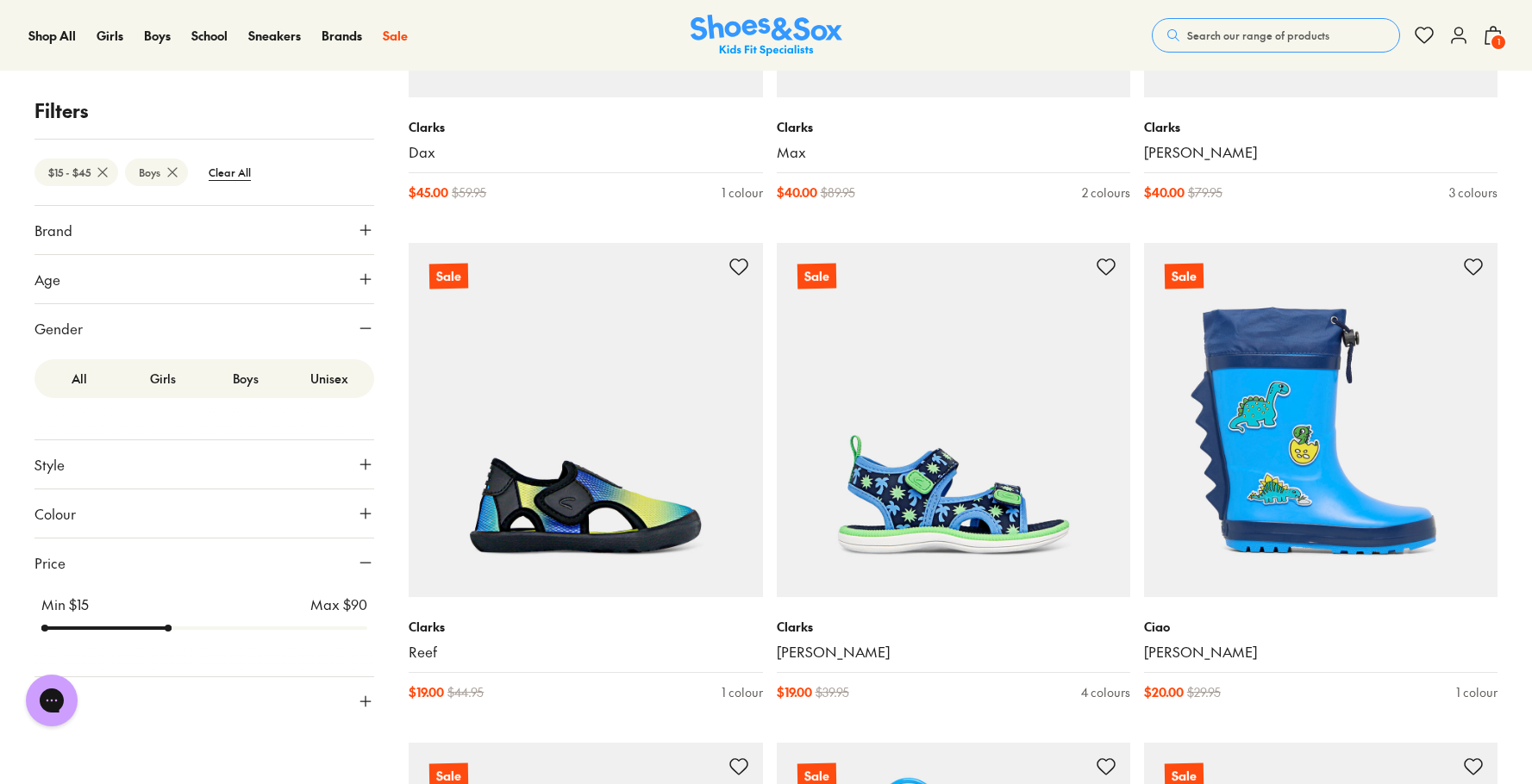
click at [1312, 31] on span "Search our range of products" at bounding box center [1258, 35] width 142 height 16
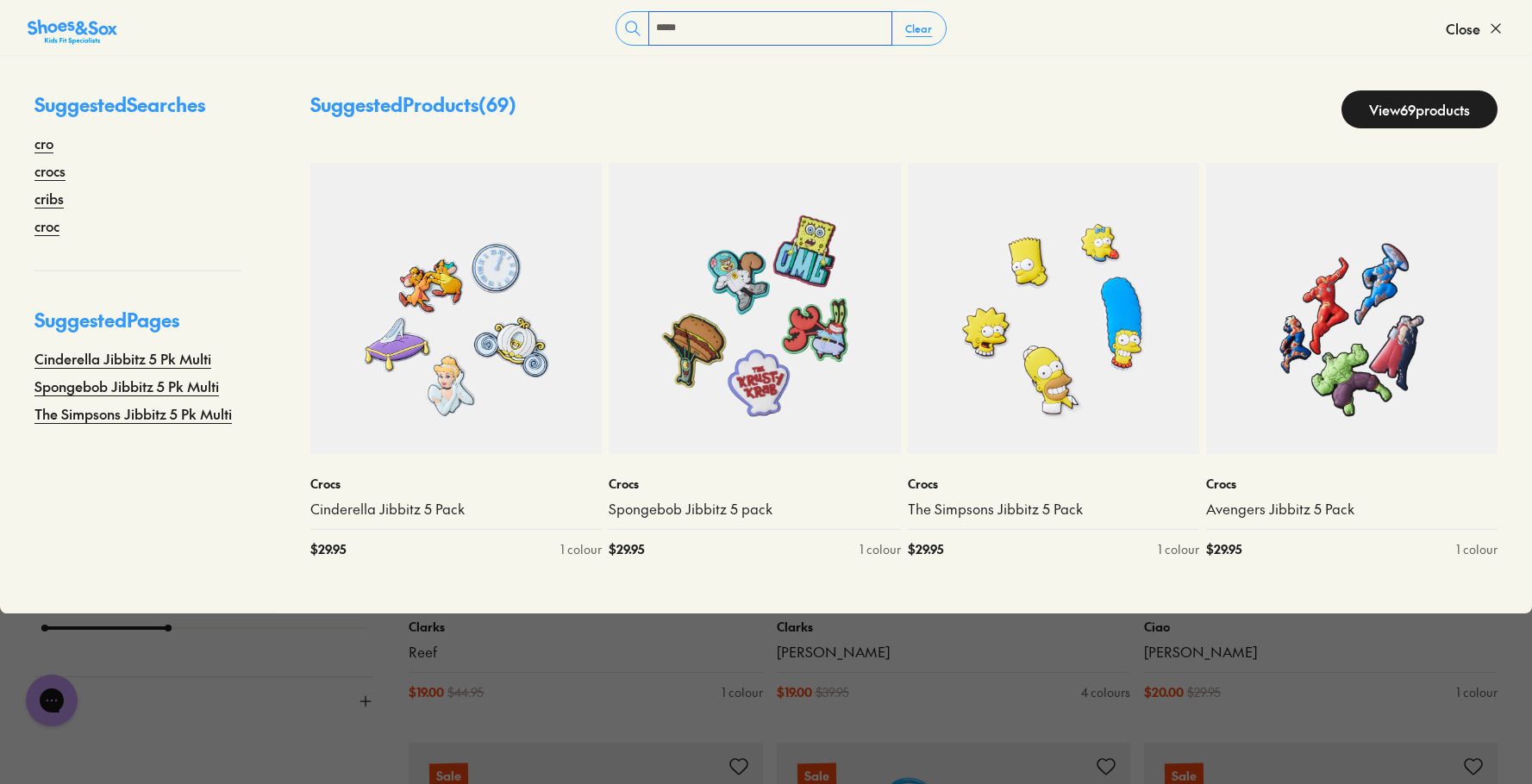
type input "*****"
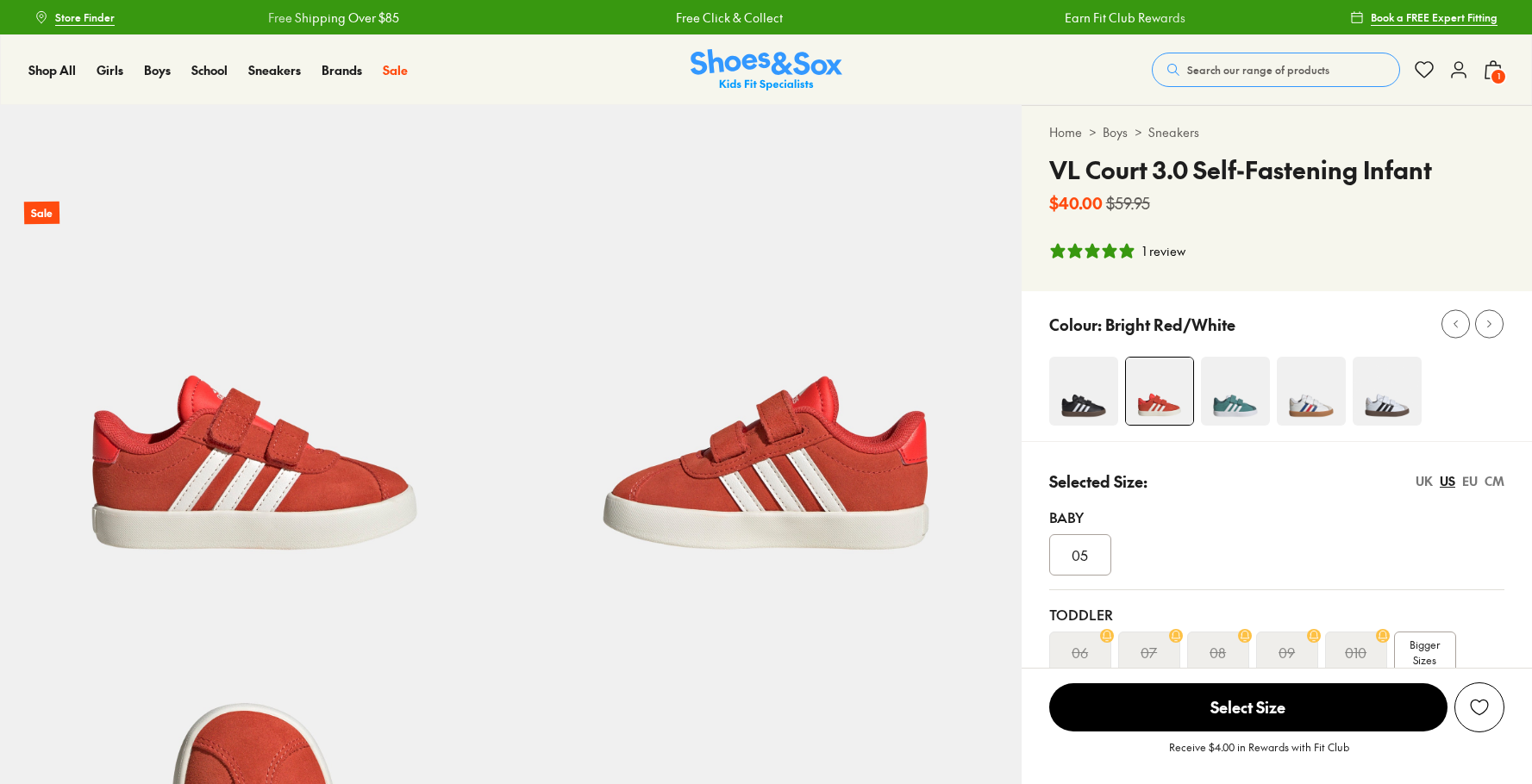
select select "*"
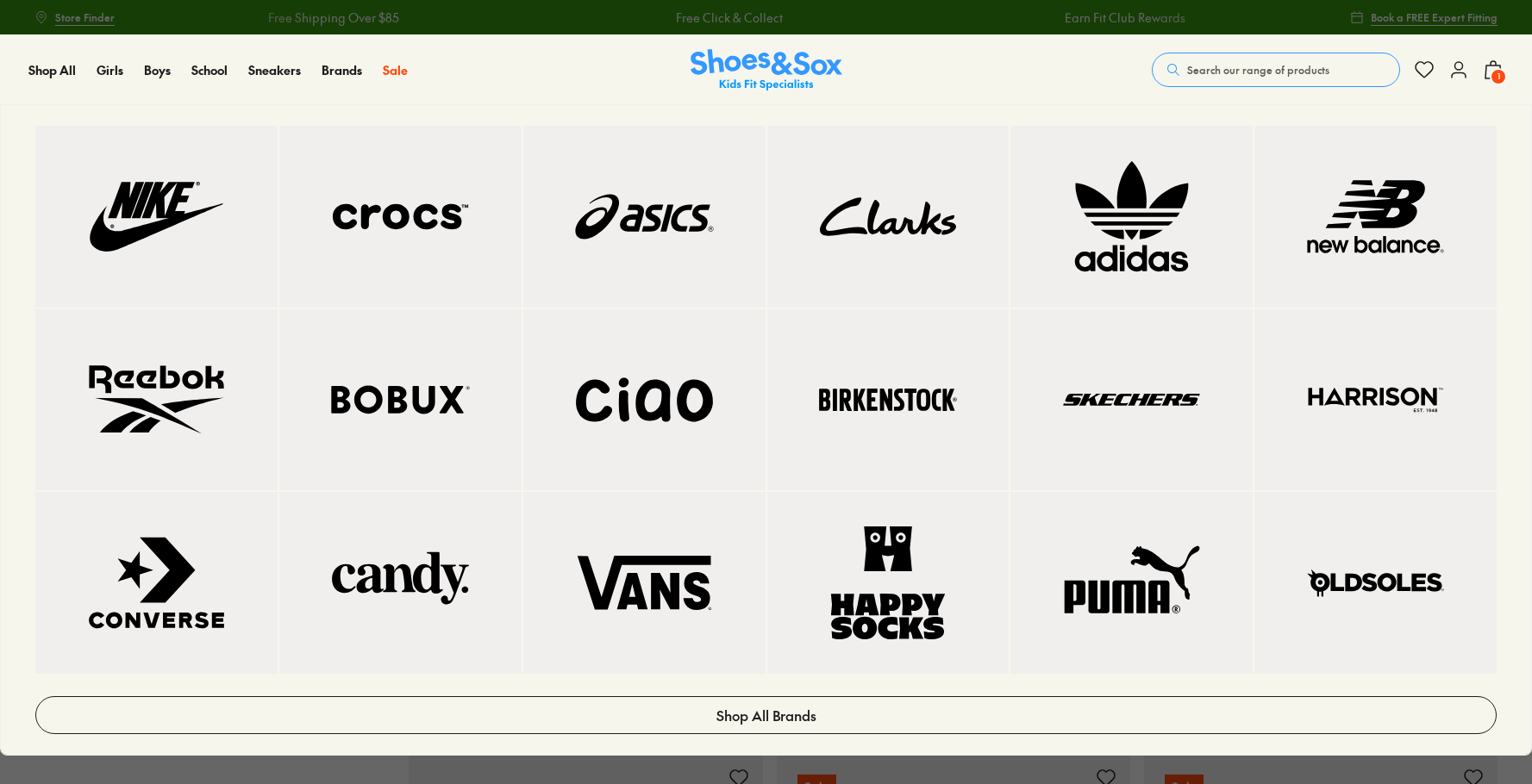
click at [427, 269] on img at bounding box center [400, 216] width 173 height 113
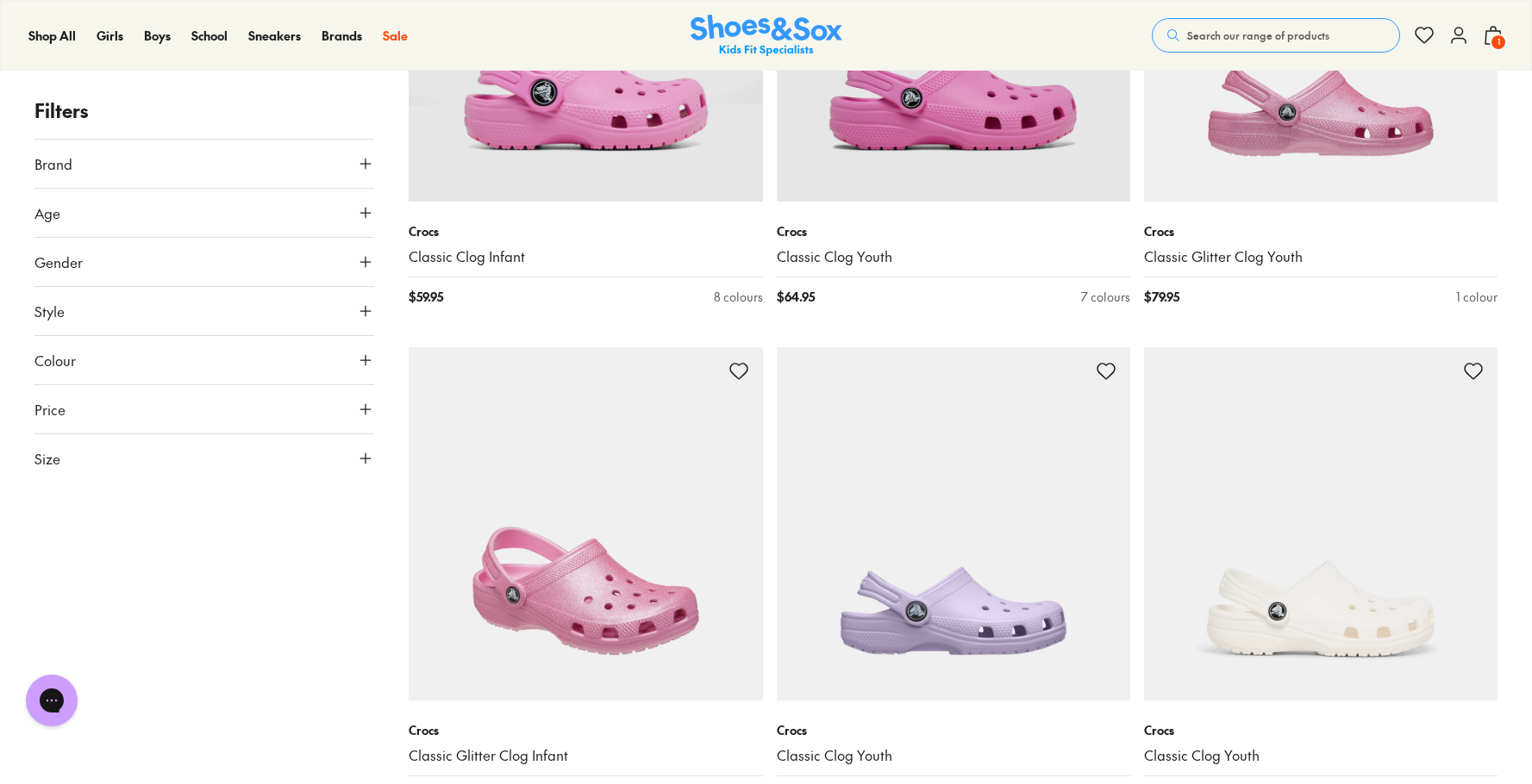
scroll to position [4532, 1]
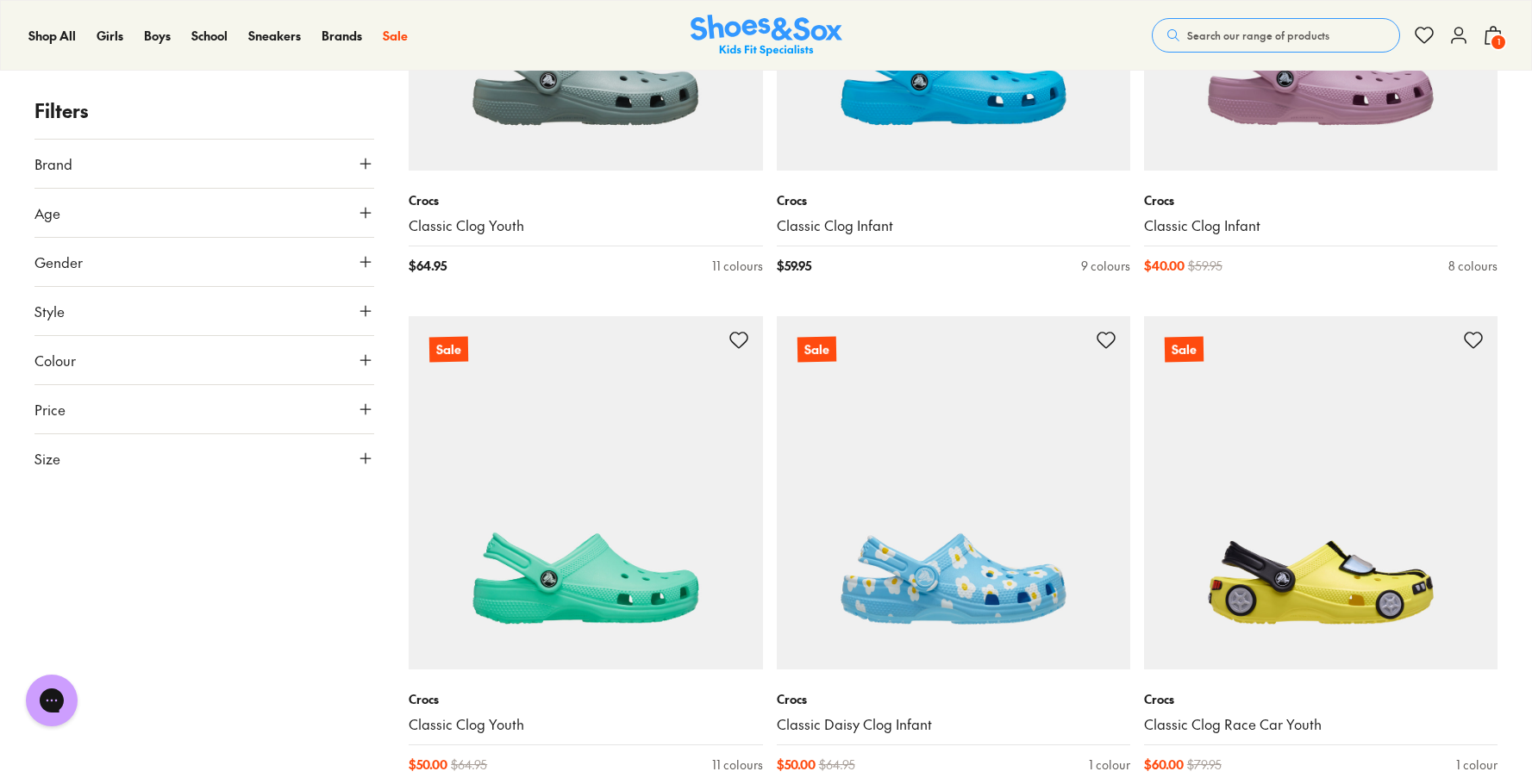
scroll to position [10175, 0]
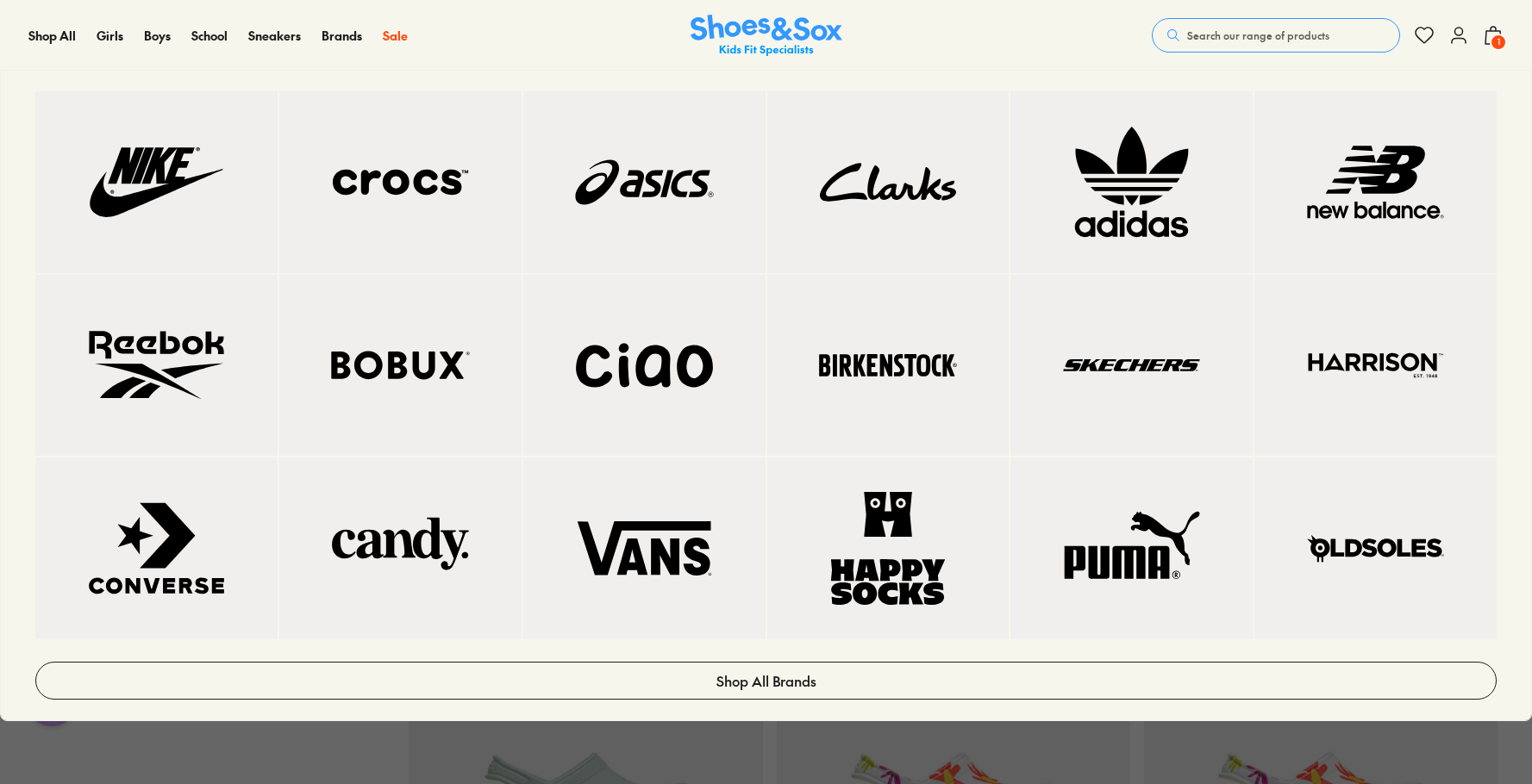
scroll to position [352, 0]
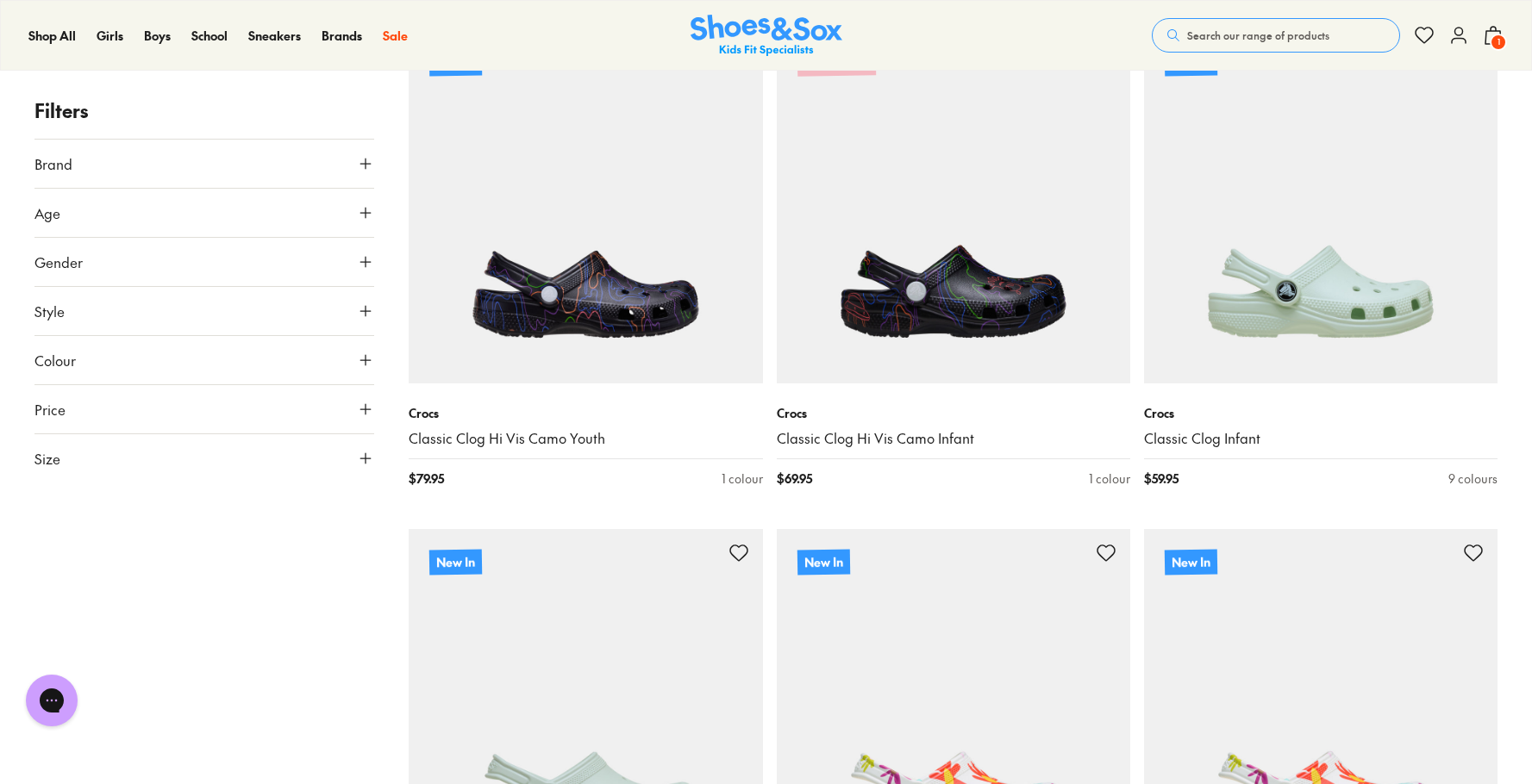
click at [1493, 36] on span "1" at bounding box center [1498, 42] width 17 height 17
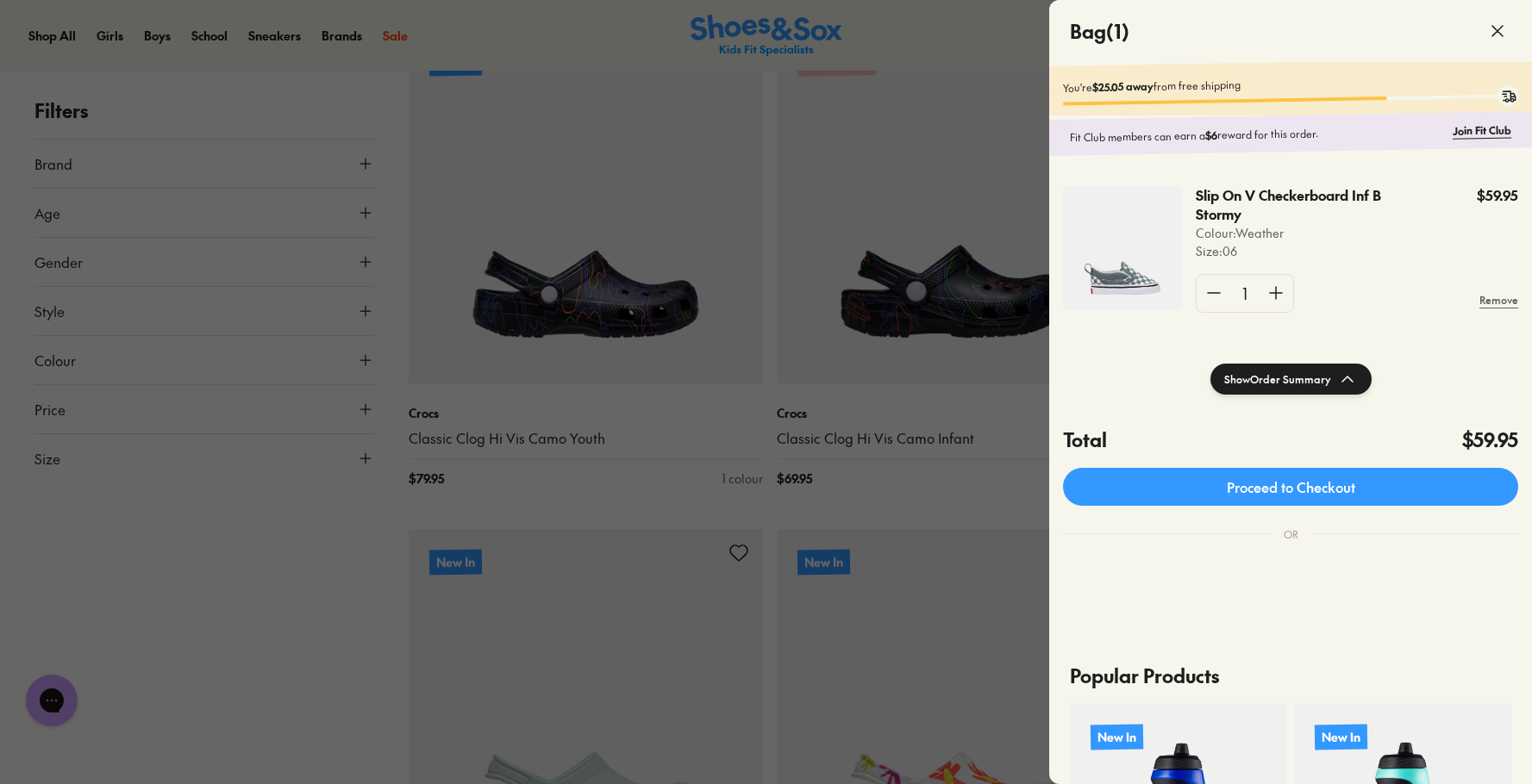
click at [1066, 573] on shop-pay-wallet-button at bounding box center [1064, 566] width 3 height 19
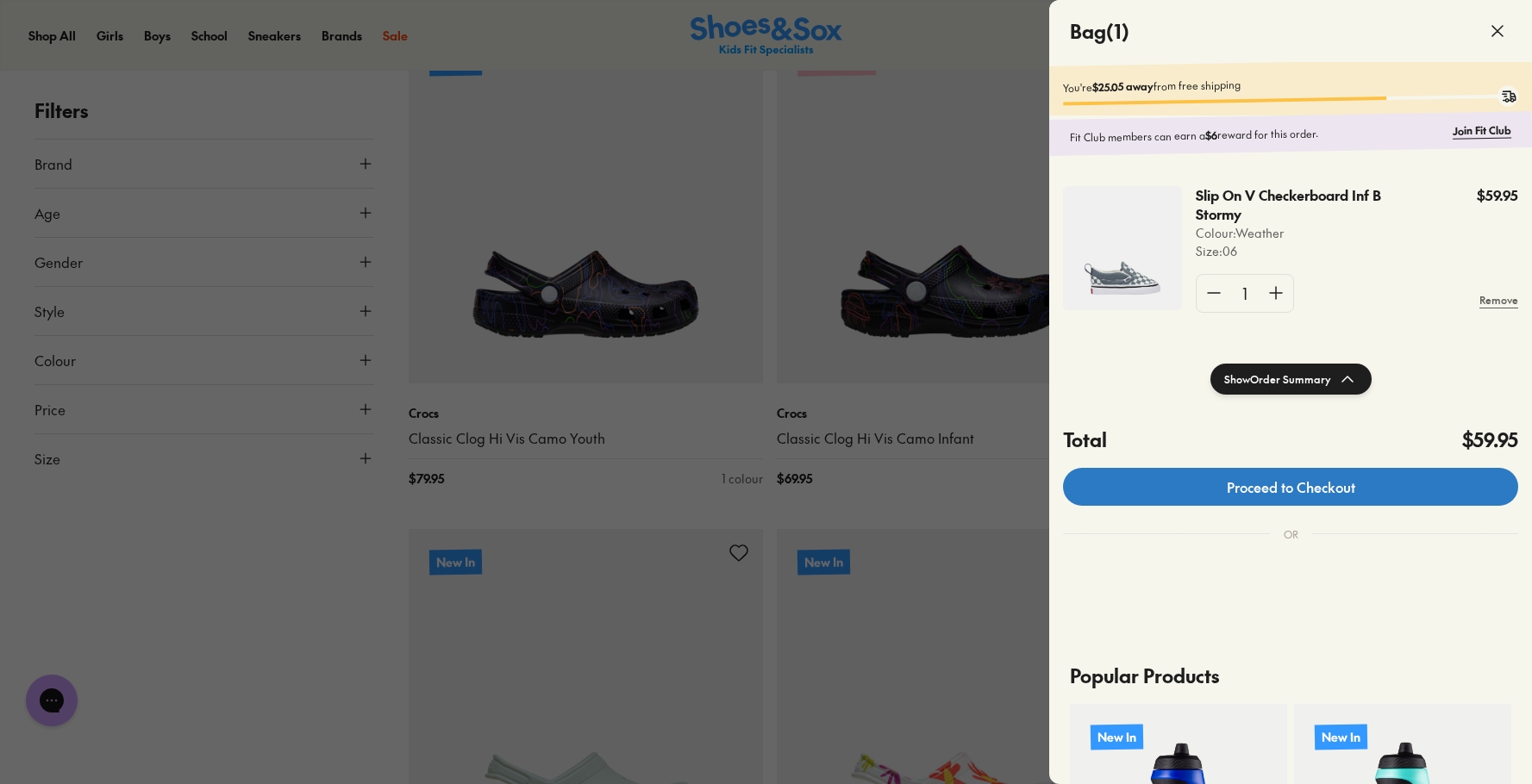
click at [1387, 500] on link "Proceed to Checkout" at bounding box center [1290, 487] width 455 height 38
